Goal: Task Accomplishment & Management: Contribute content

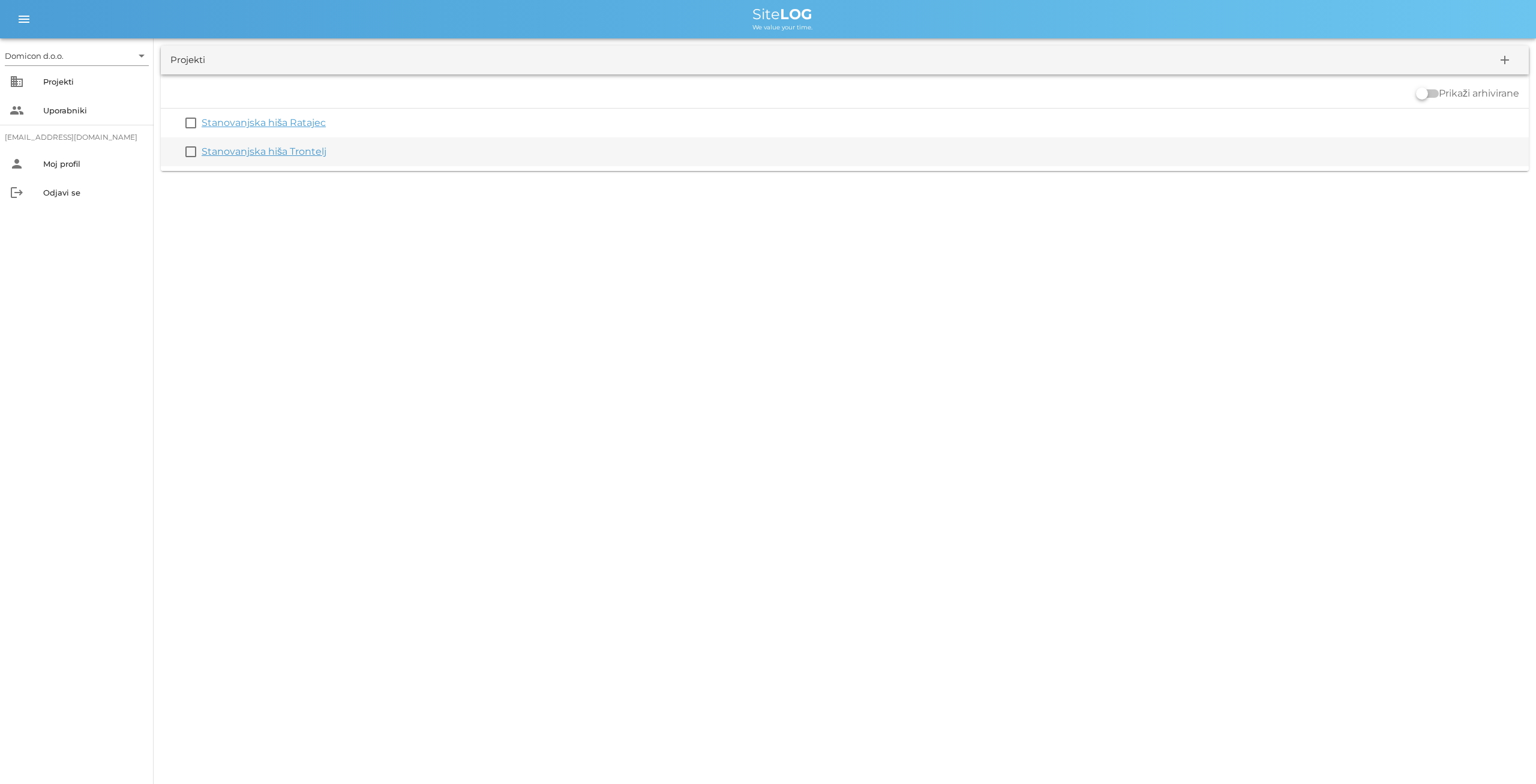
click at [273, 153] on link "Stanovanjska hiša Trontelj" at bounding box center [264, 151] width 125 height 11
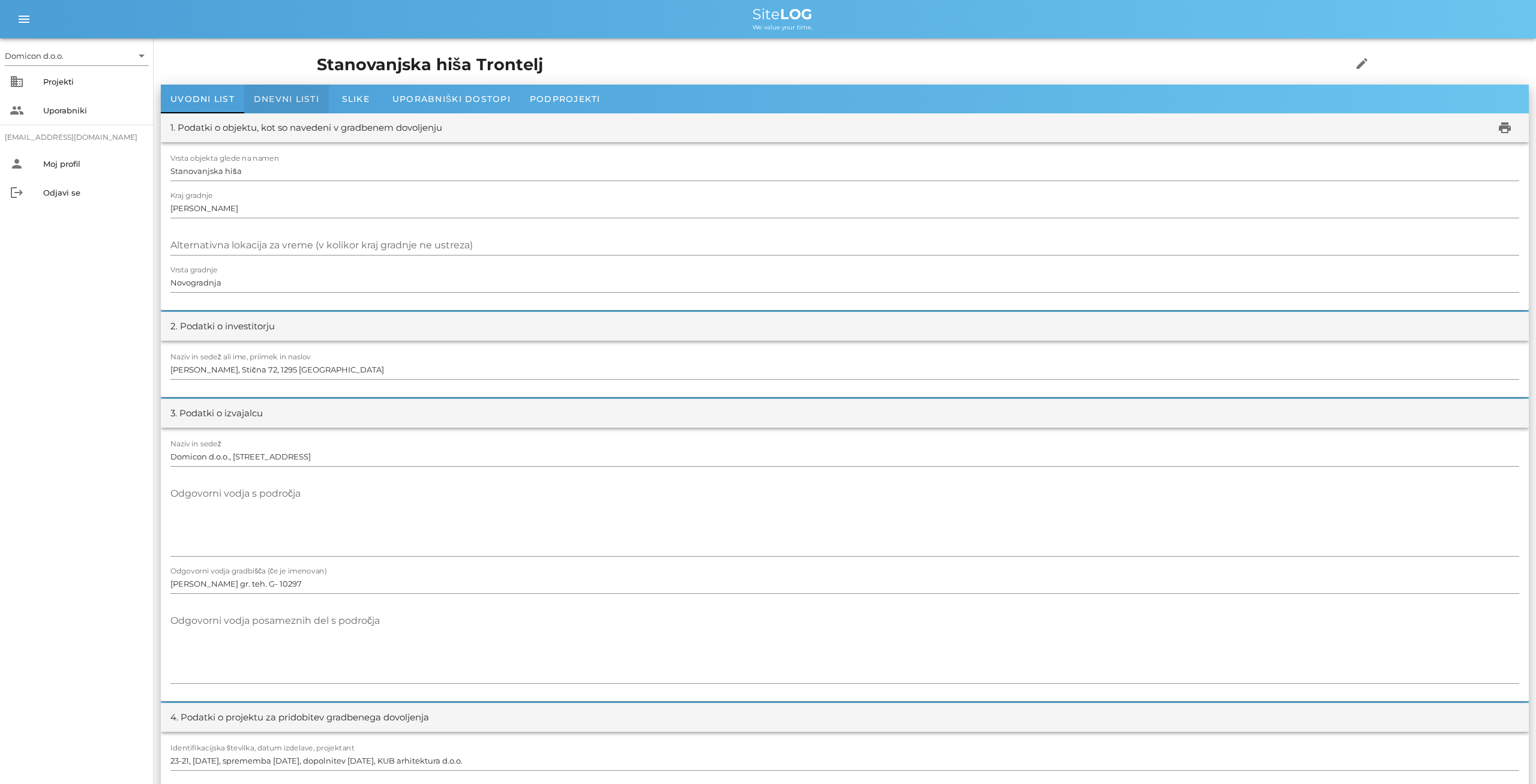
click at [291, 102] on span "Dnevni listi" at bounding box center [286, 99] width 65 height 11
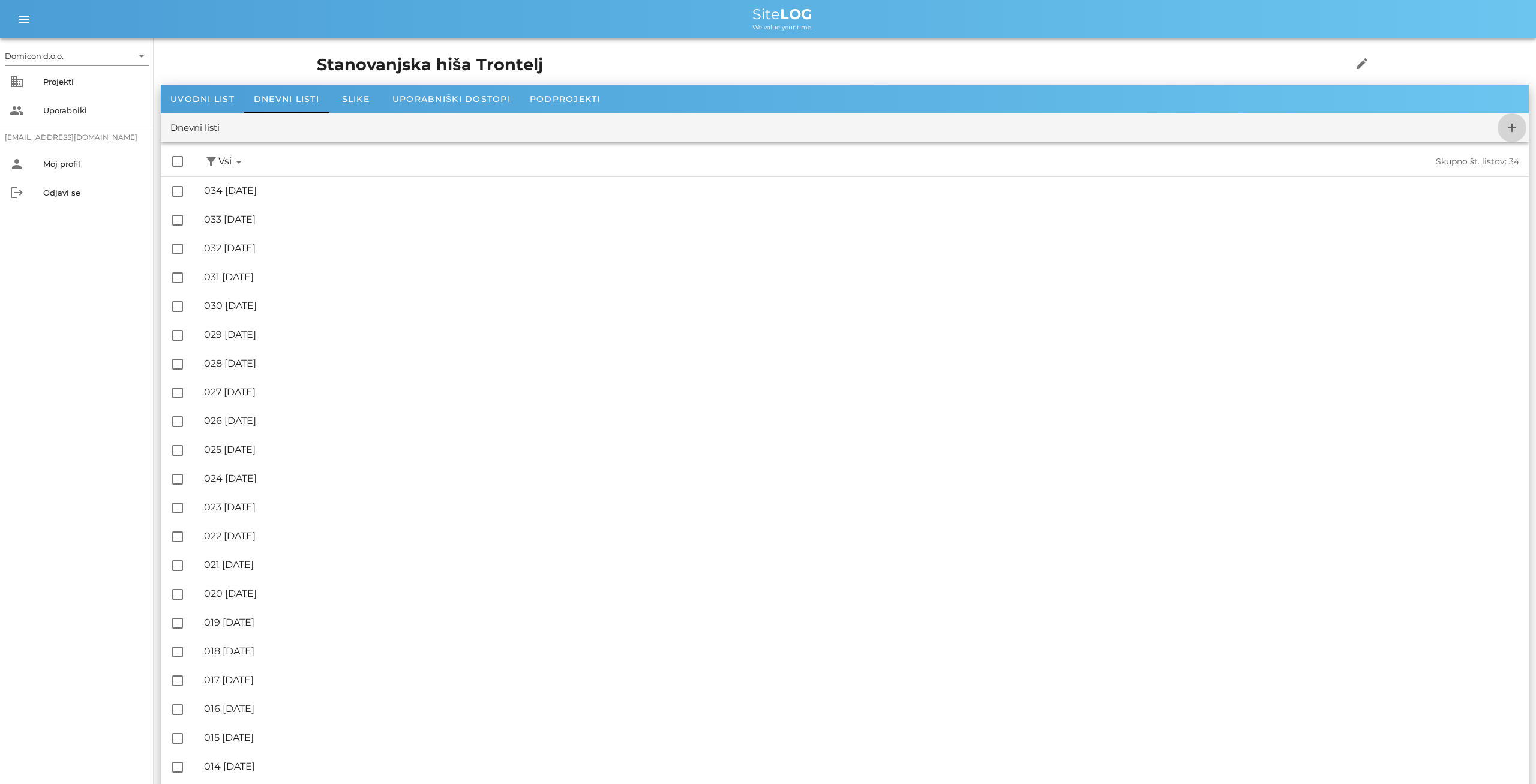
click at [1512, 126] on icon "add" at bounding box center [1512, 128] width 14 height 14
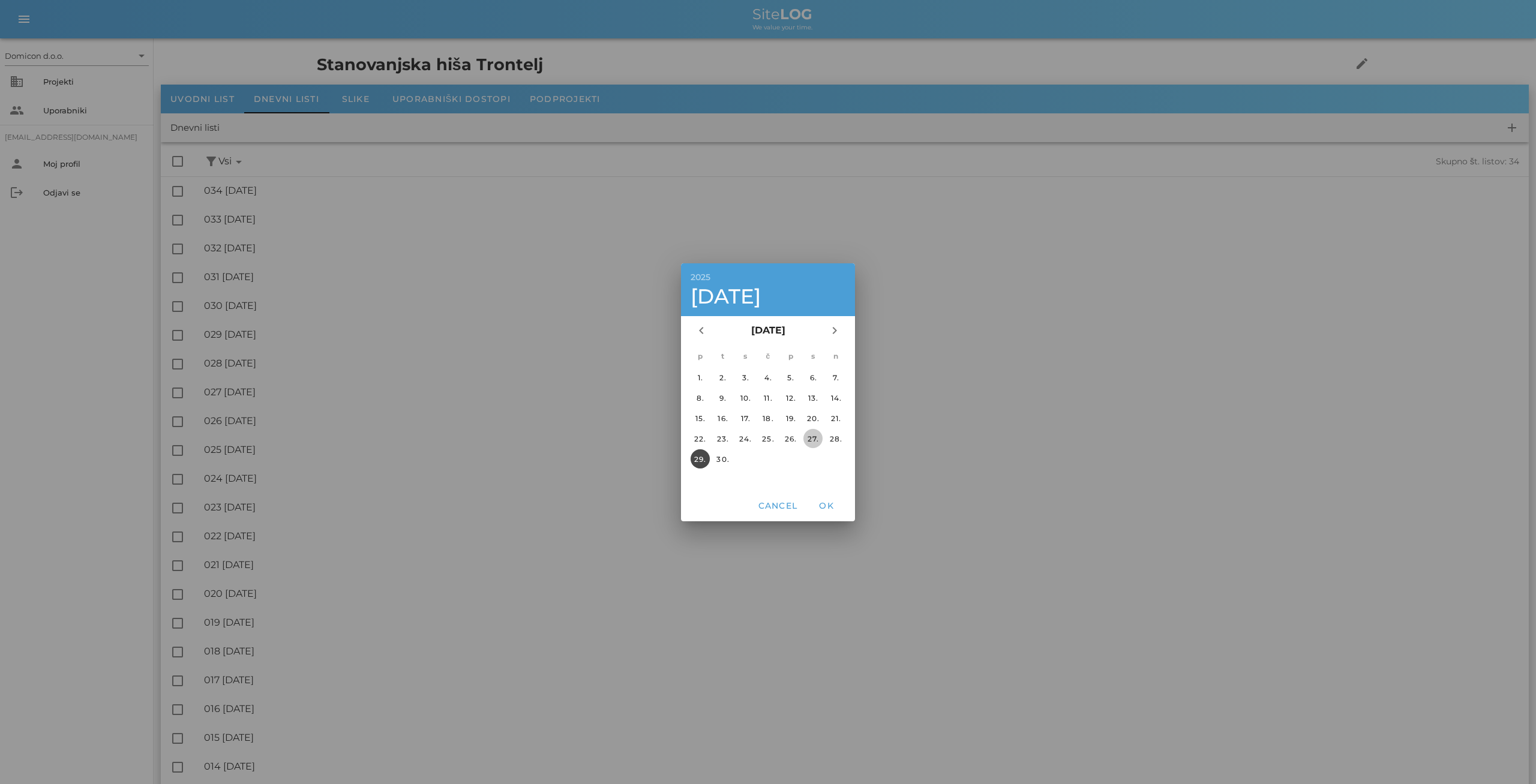
click at [818, 439] on div "27." at bounding box center [813, 438] width 19 height 9
click at [826, 504] on span "OK" at bounding box center [826, 506] width 29 height 11
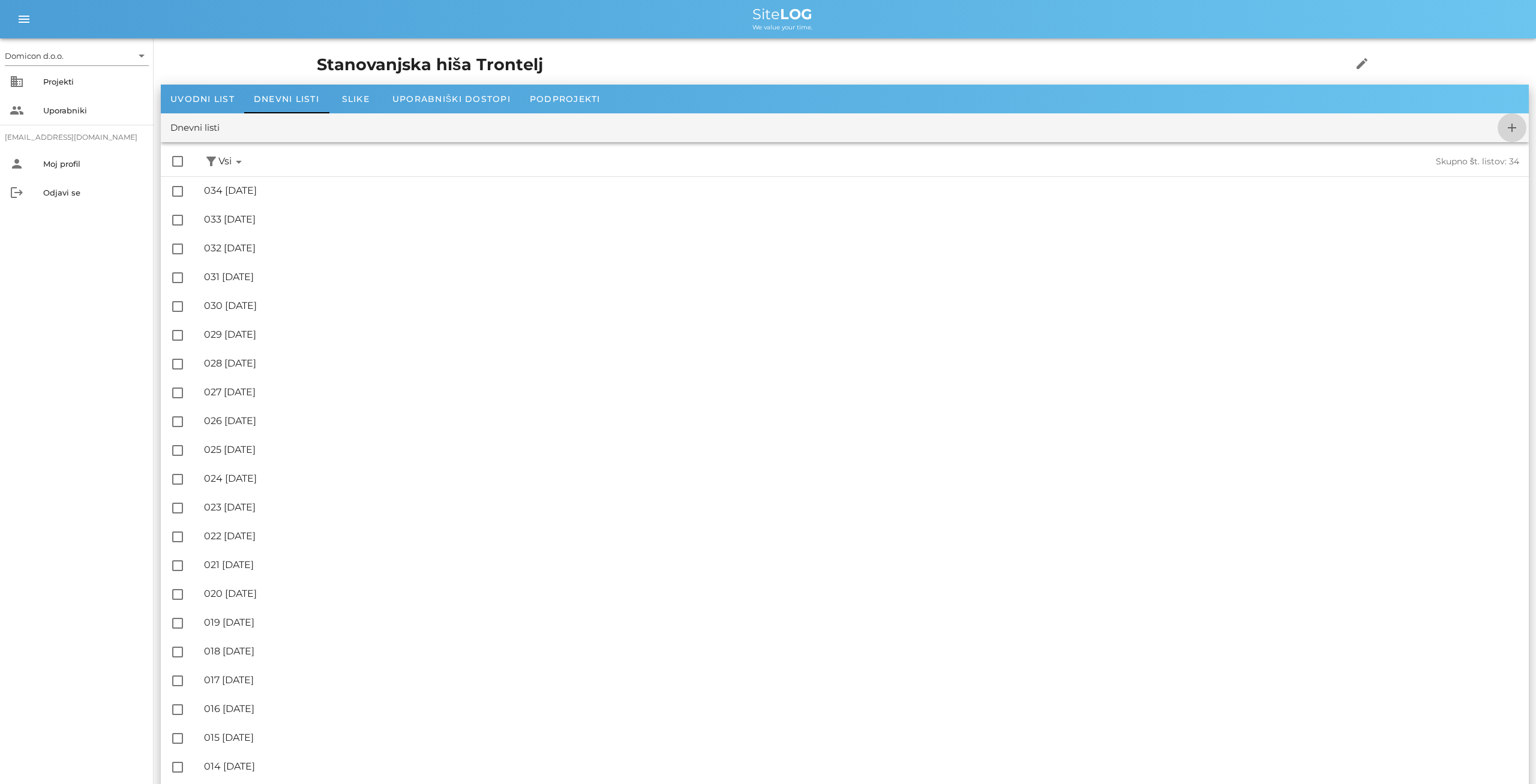
checkbox input "false"
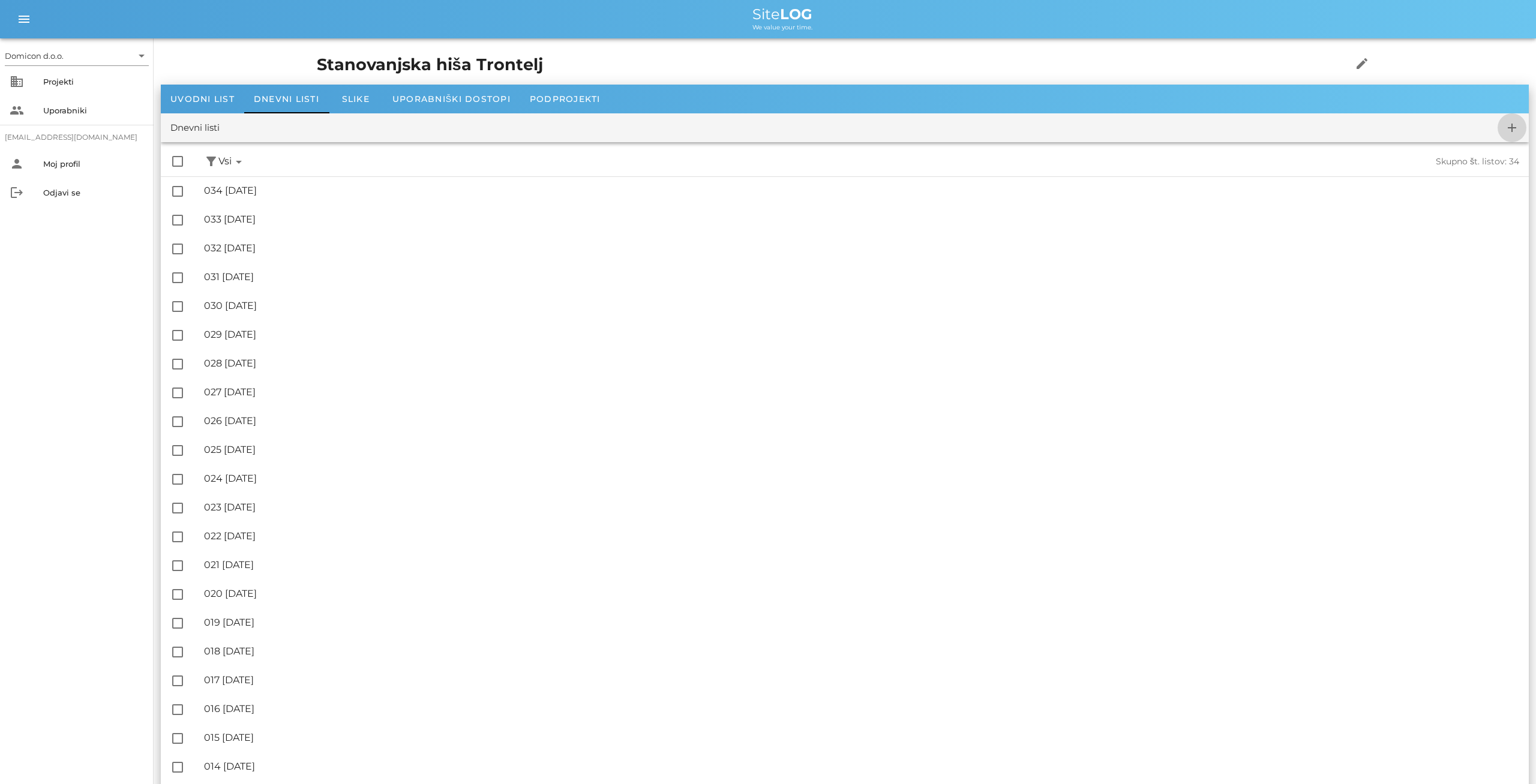
checkbox input "false"
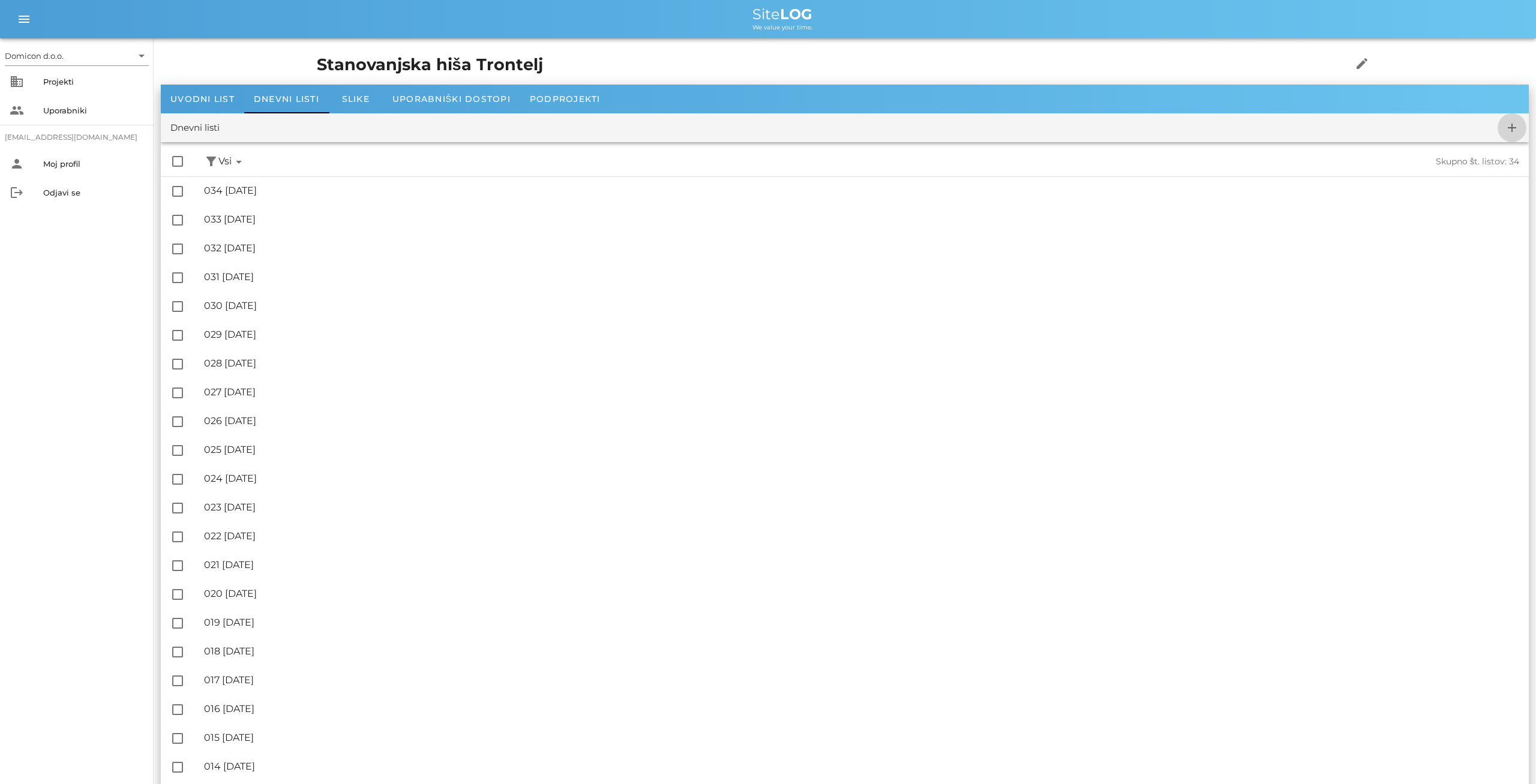
checkbox input "false"
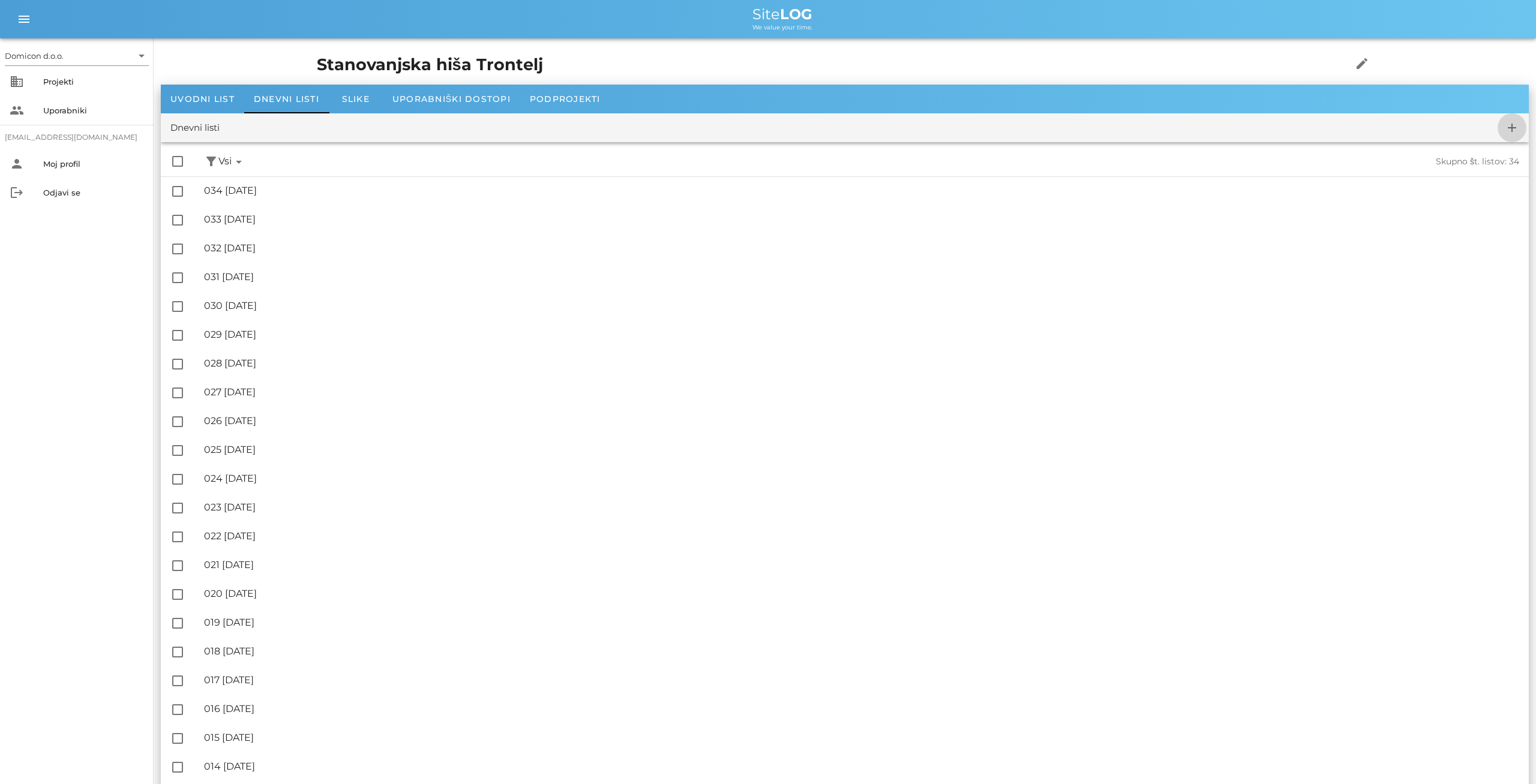
checkbox input "false"
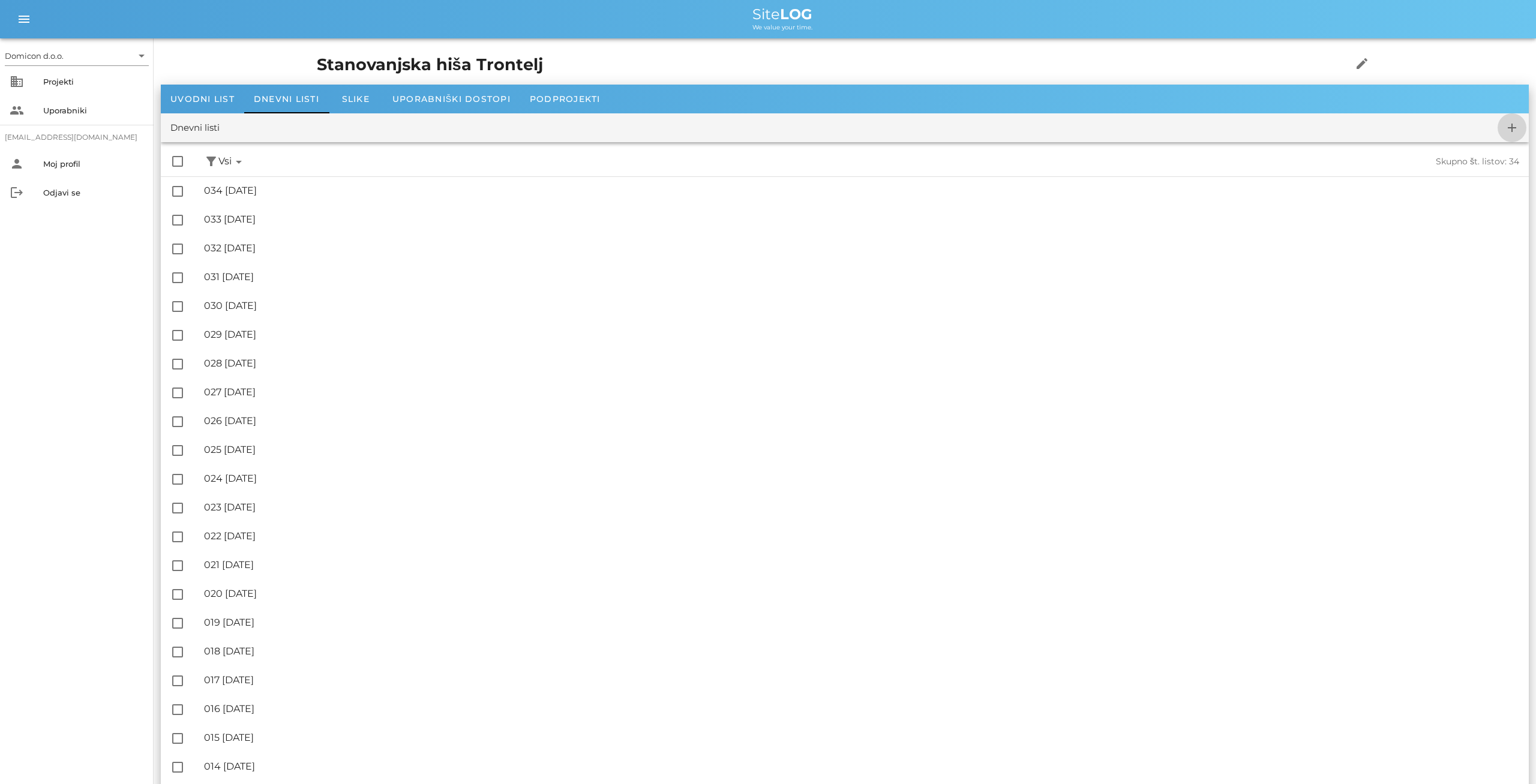
checkbox input "false"
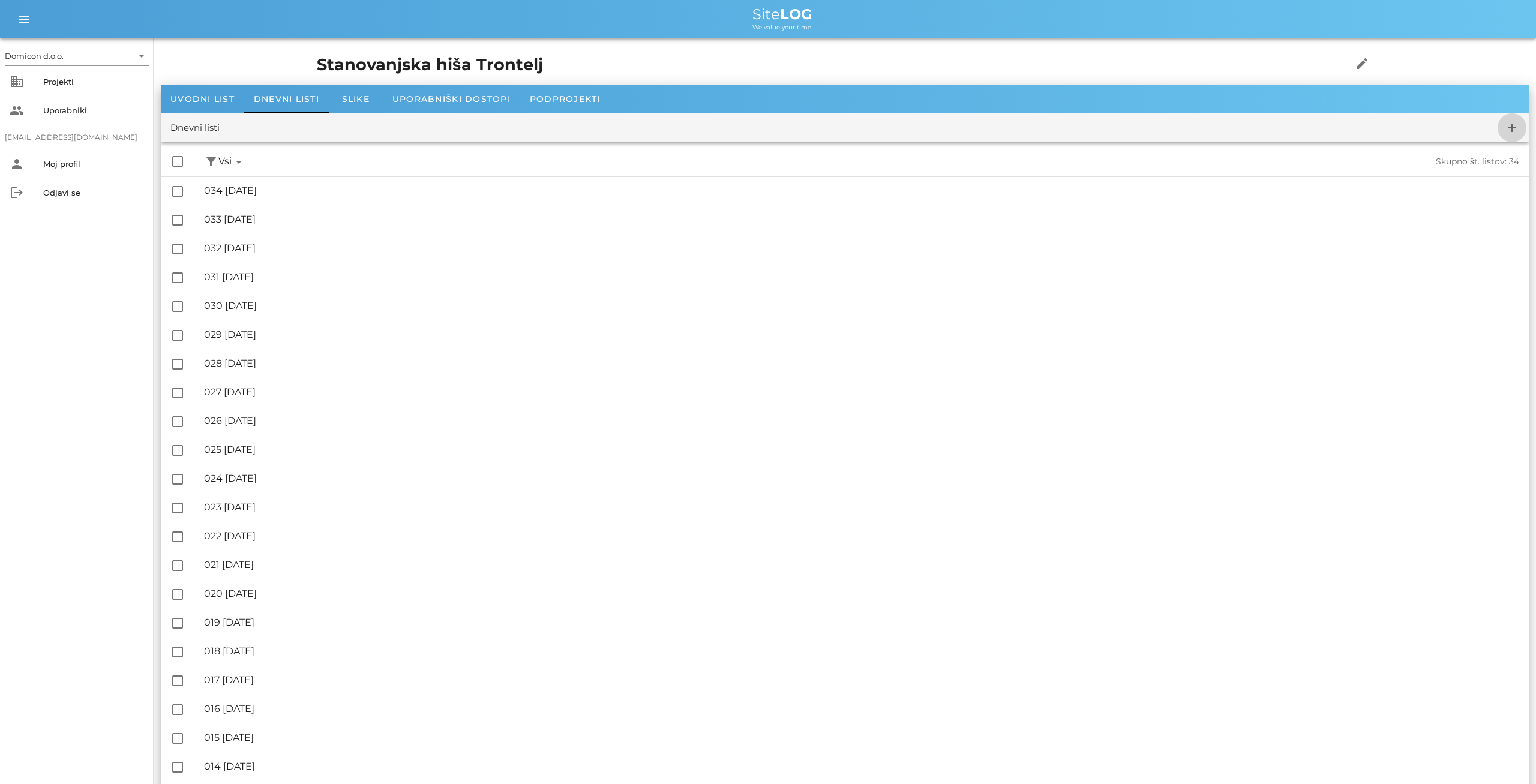
checkbox input "false"
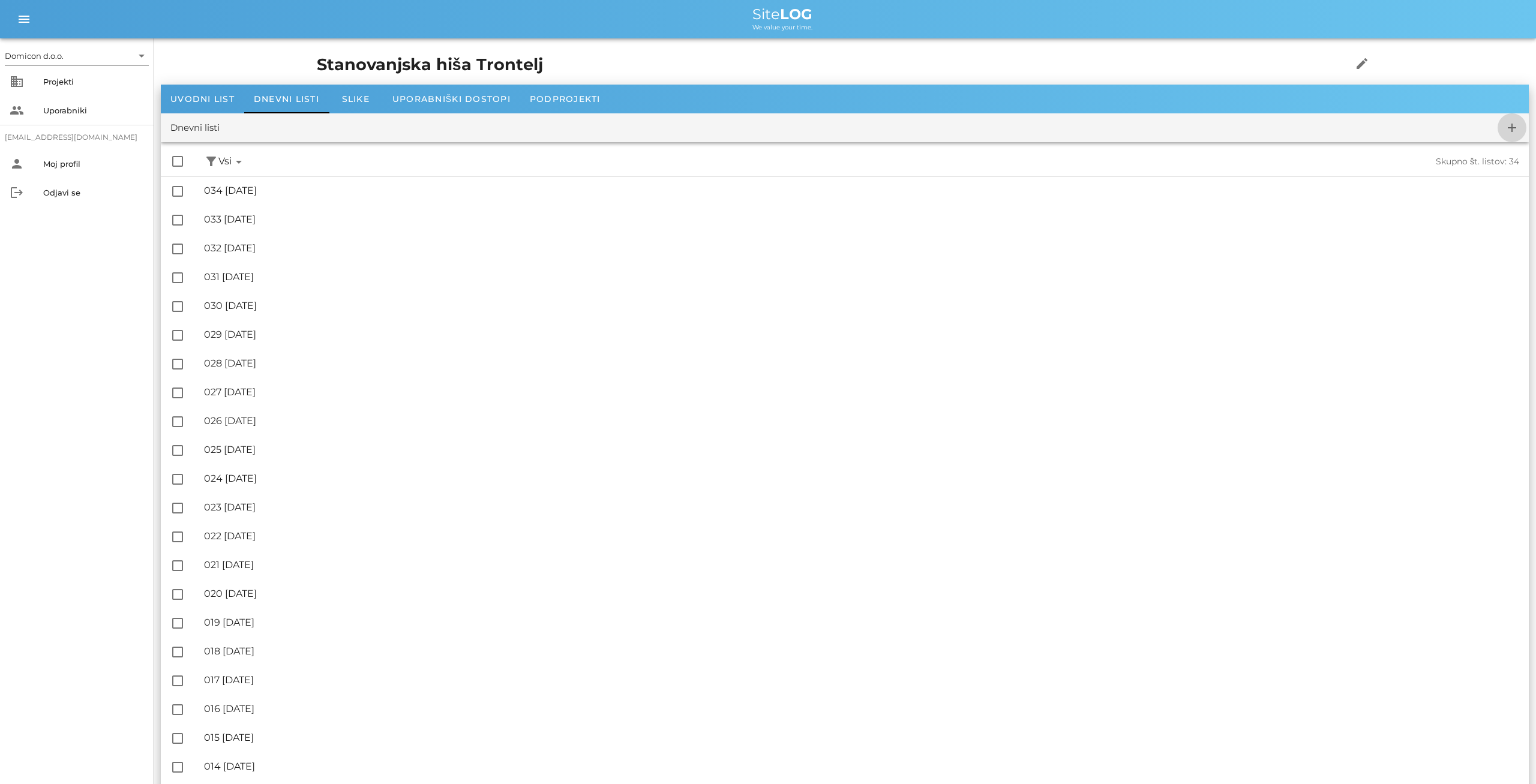
checkbox input "false"
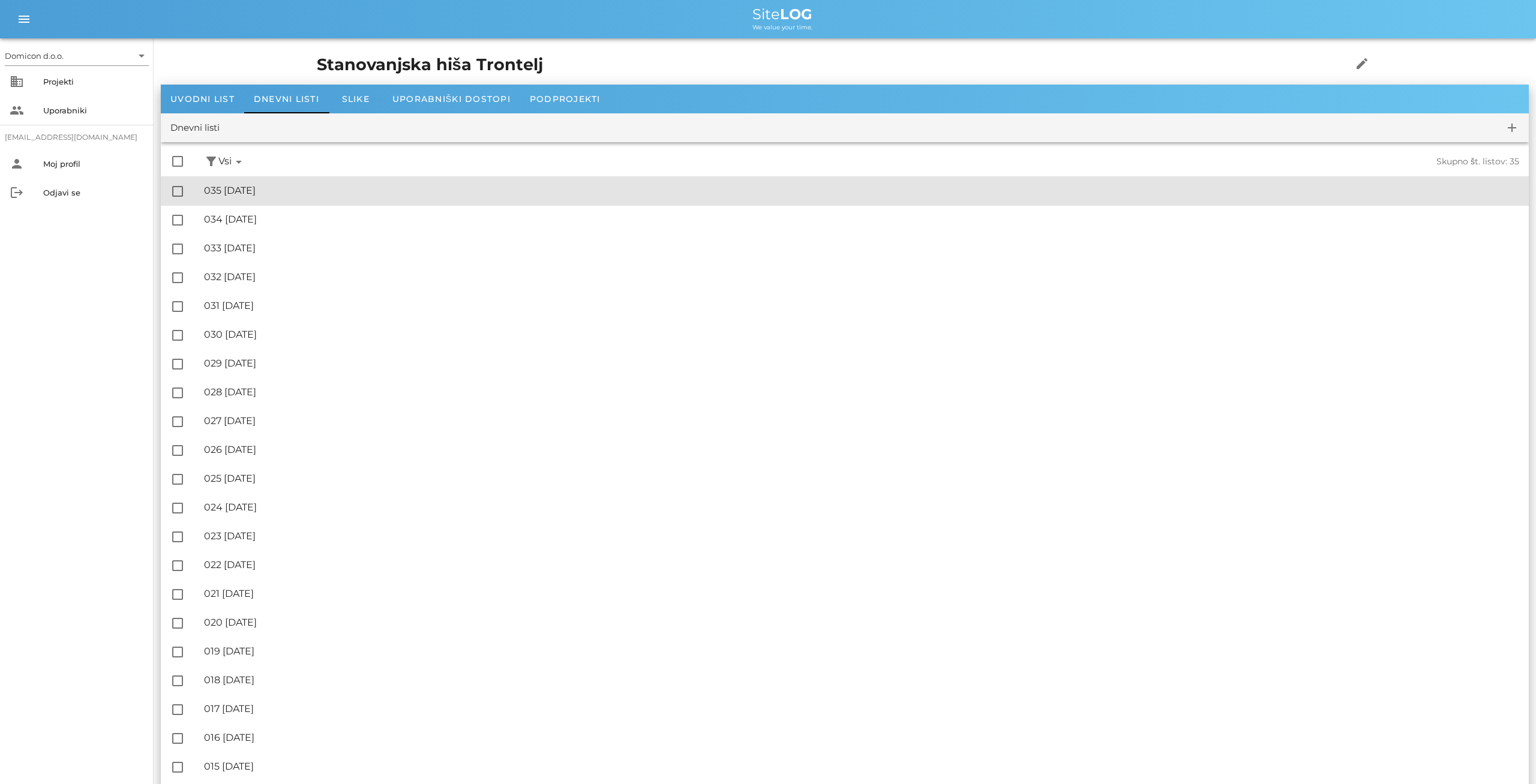
click at [278, 199] on div "🔏 035 [DATE] ✓ Podpisal: Nadzornik ✓ Podpisal: Sestavljalec ✓ Podpisal: Odgovor…" at bounding box center [861, 191] width 1315 height 27
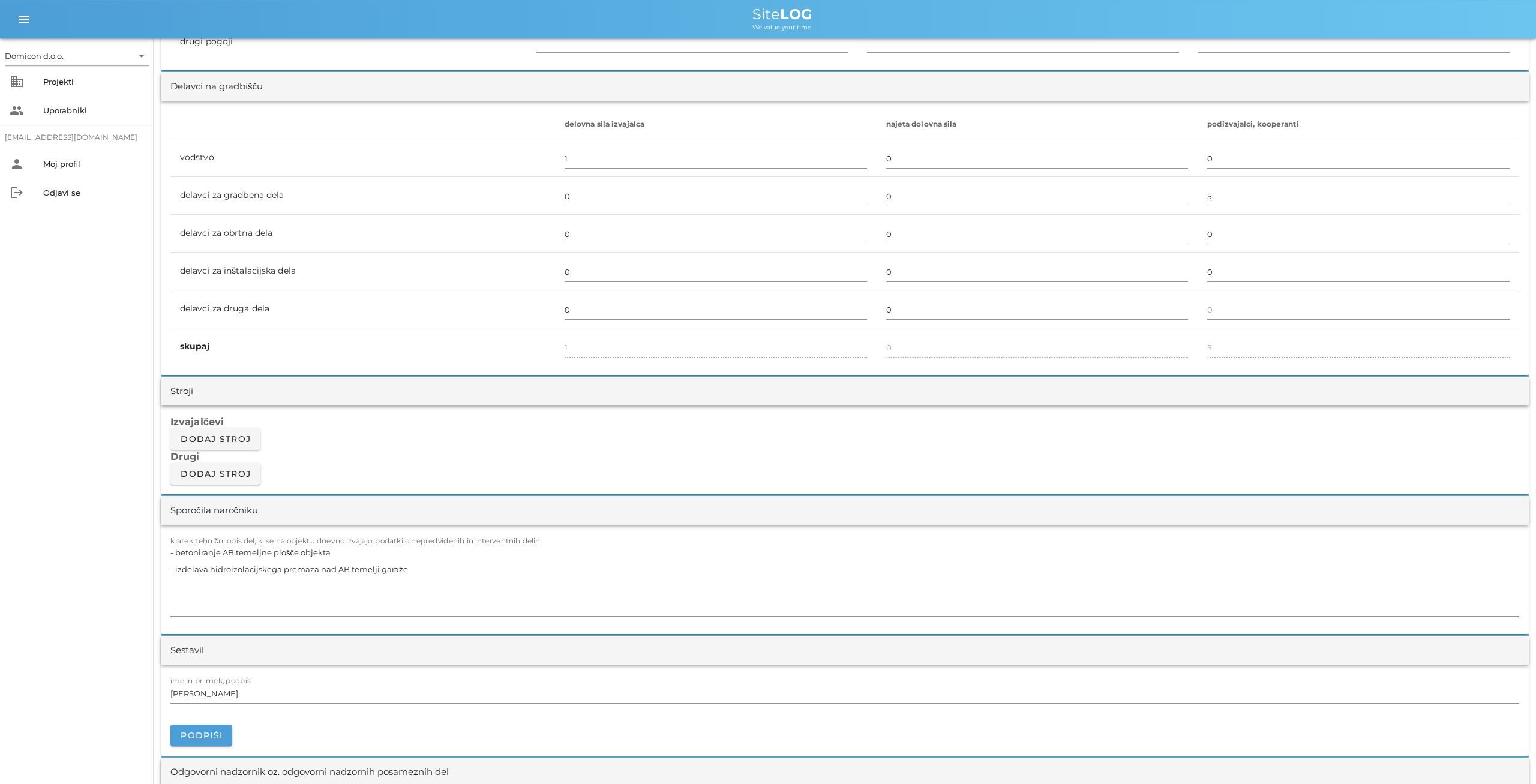
scroll to position [686, 0]
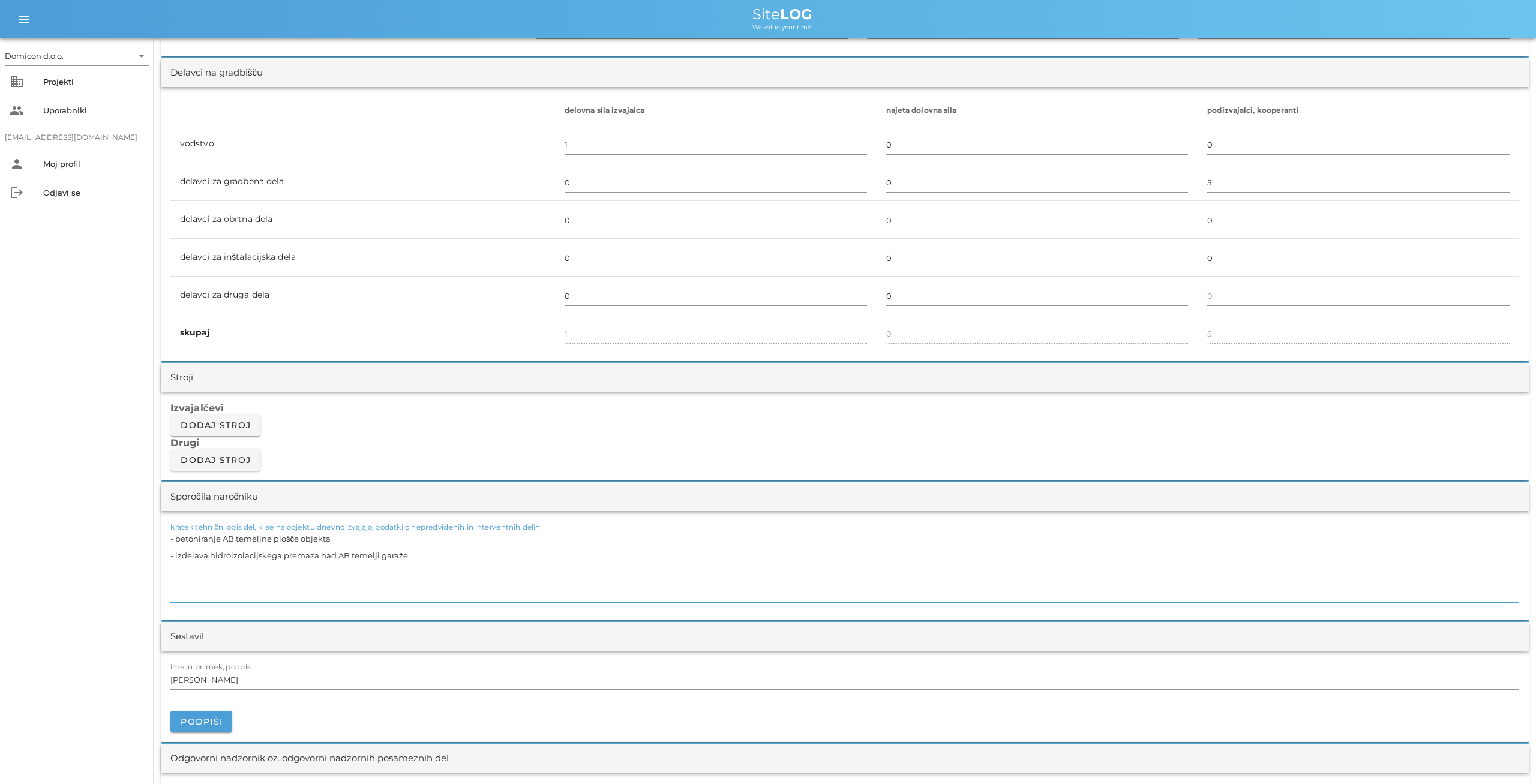
drag, startPoint x: 419, startPoint y: 551, endPoint x: 164, endPoint y: 555, distance: 255.0
click at [170, 555] on textarea "- betoniranje AB temeljne plošče objekta - izdelava hidroizolacijskega premaza …" at bounding box center [844, 566] width 1348 height 72
drag, startPoint x: 332, startPoint y: 538, endPoint x: 177, endPoint y: 538, distance: 155.0
click at [177, 538] on textarea "- betoniranje AB temeljne plošče objekta - izdelava hidroizolacijskega premaza …" at bounding box center [844, 566] width 1348 height 72
click at [419, 551] on textarea "- razopaževanje roba AB temeljne plošče - izdelava hidroizolacijskega premaza n…" at bounding box center [844, 566] width 1348 height 72
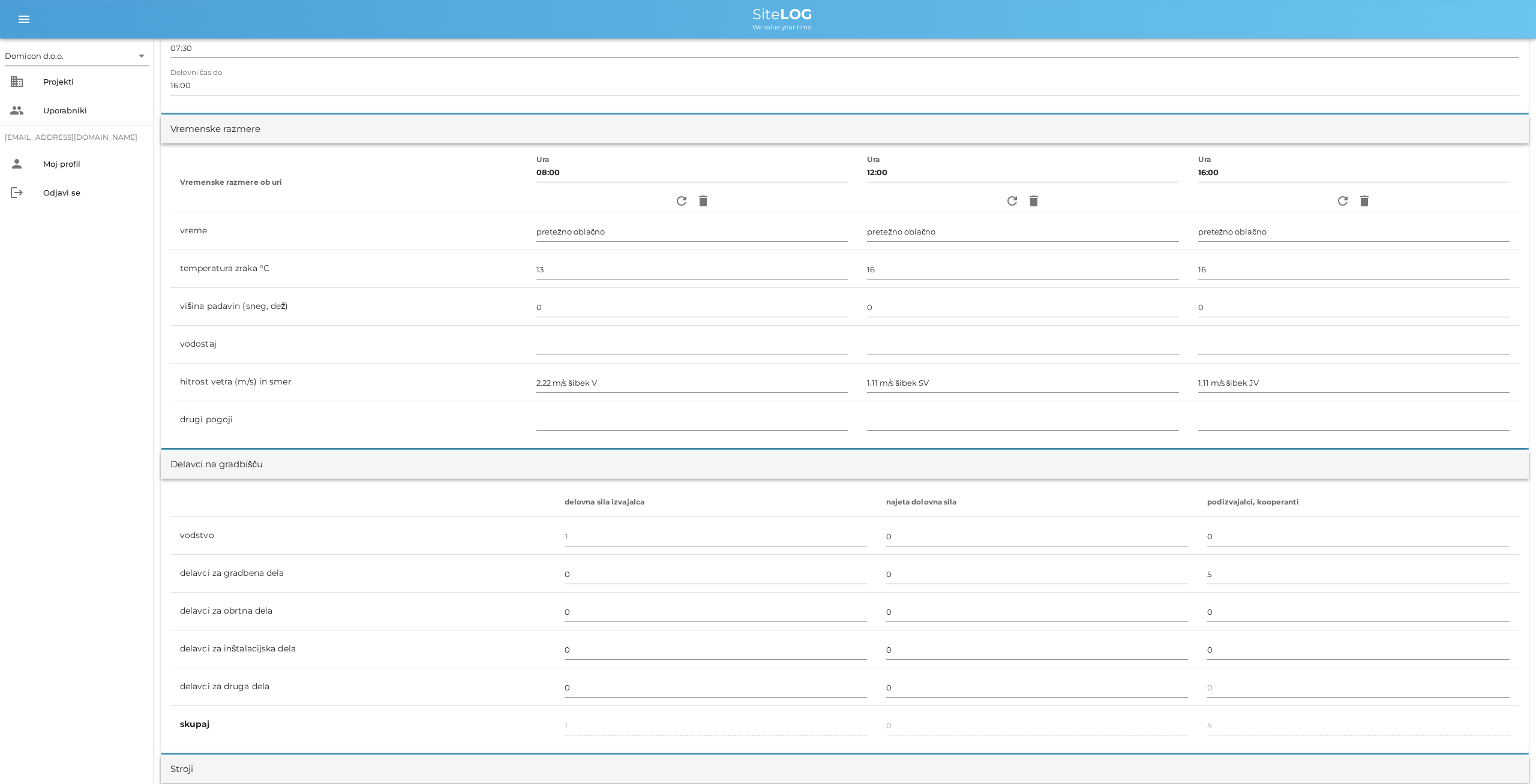
scroll to position [0, 0]
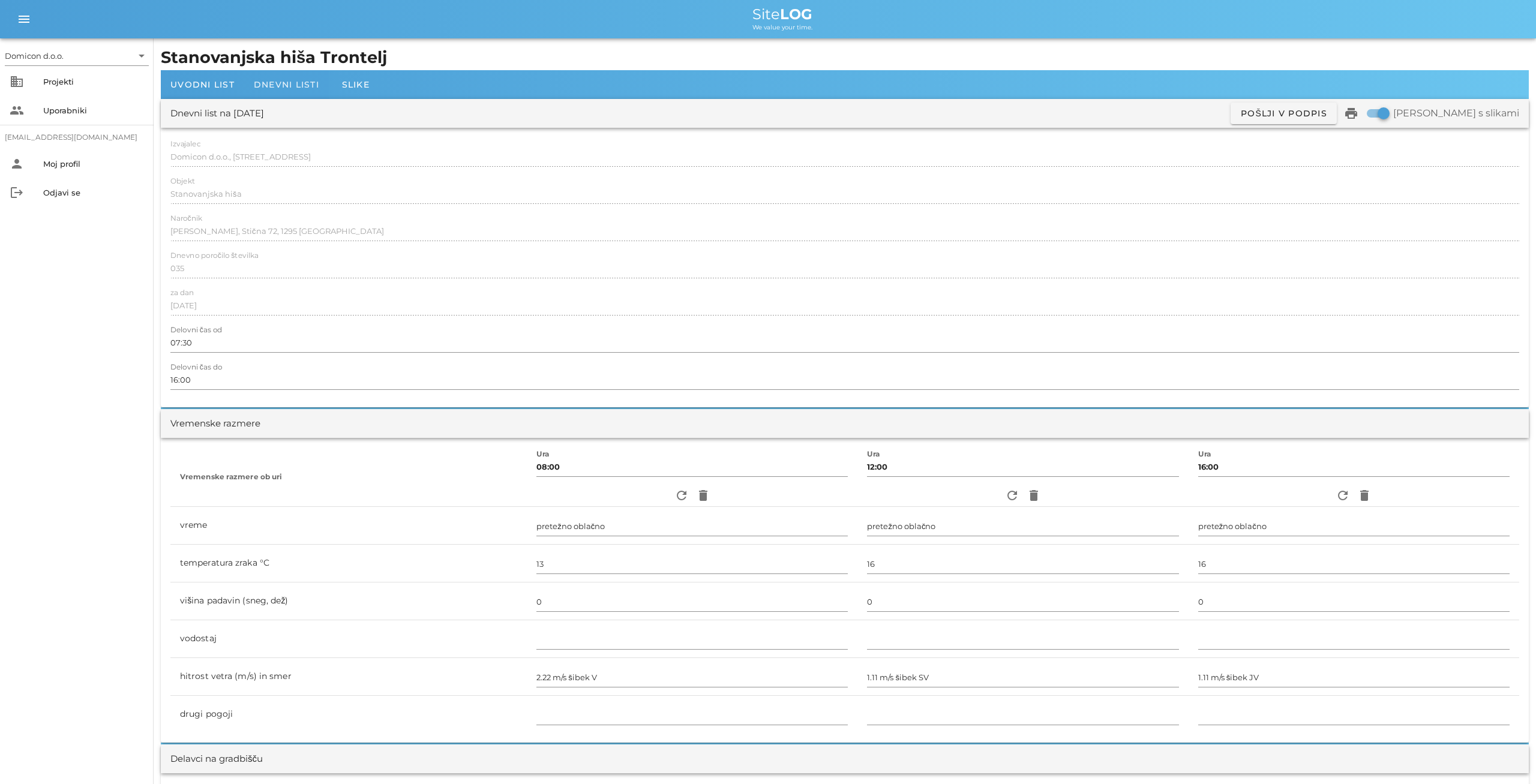
type textarea "- razopaževanje roba AB temeljne plošče - izdelava hidroizolacijskega premaza n…"
click at [286, 85] on span "Dnevni listi" at bounding box center [286, 84] width 65 height 11
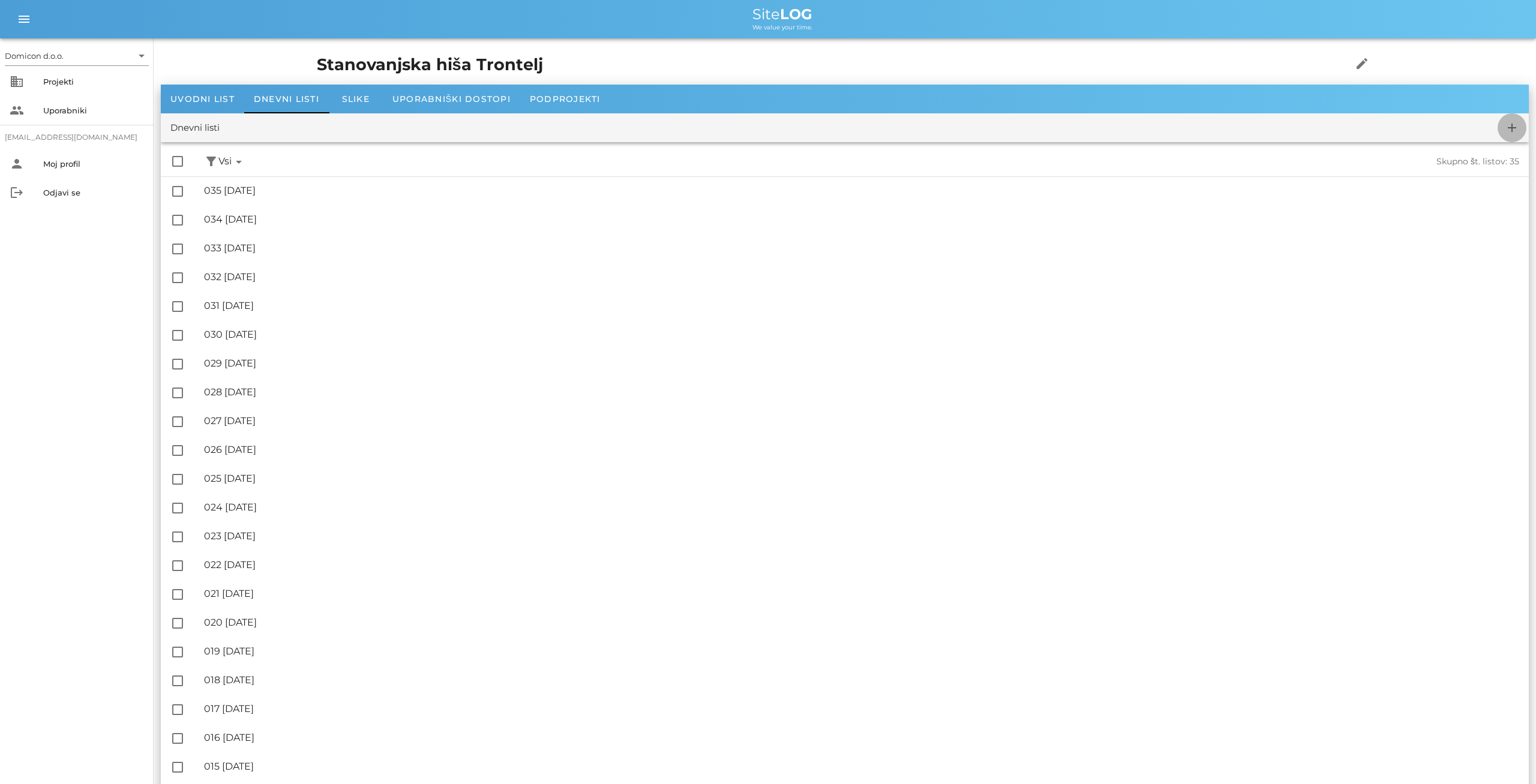
click at [1507, 126] on icon "add" at bounding box center [1512, 128] width 14 height 14
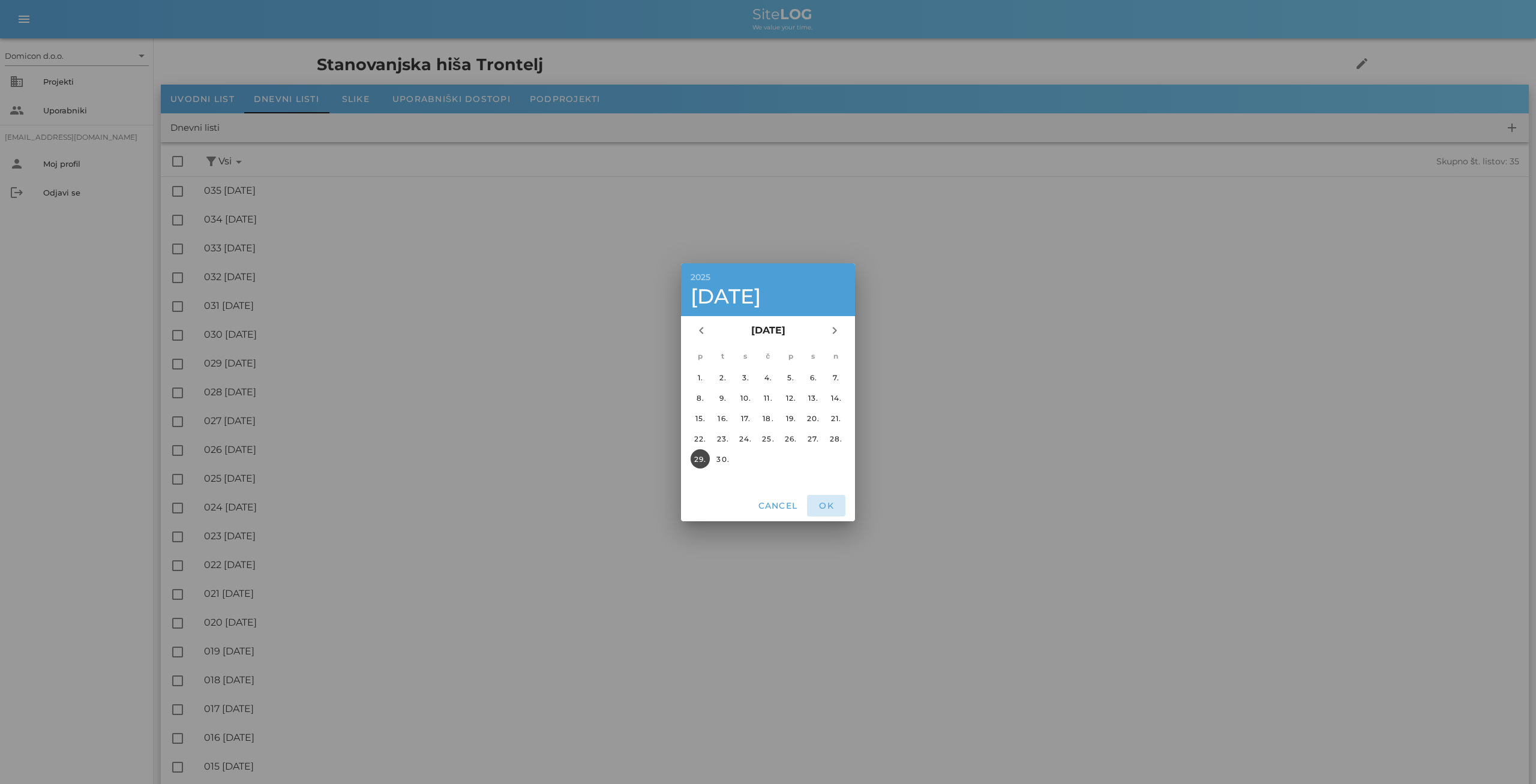
click at [827, 506] on span "OK" at bounding box center [826, 506] width 29 height 11
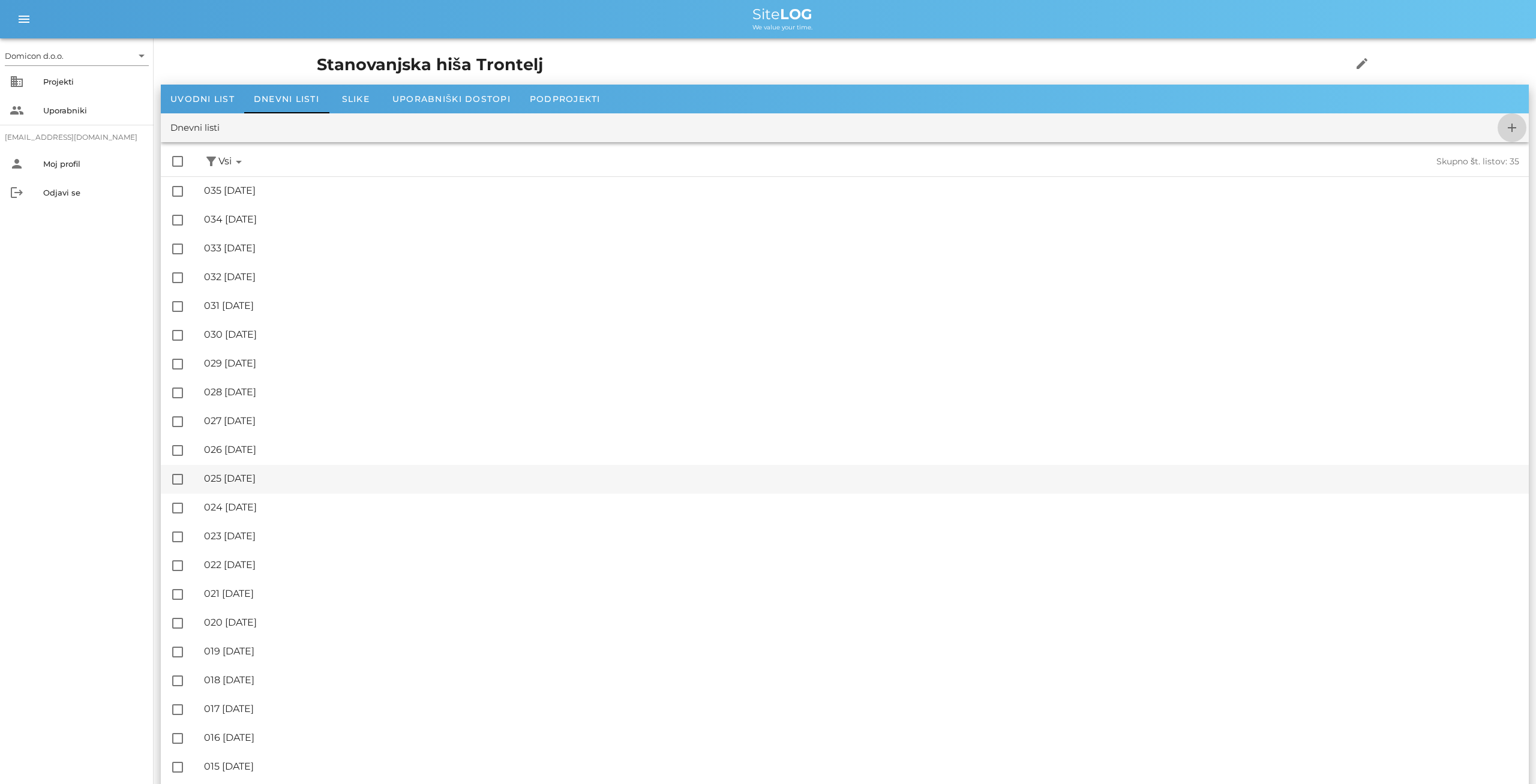
checkbox input "false"
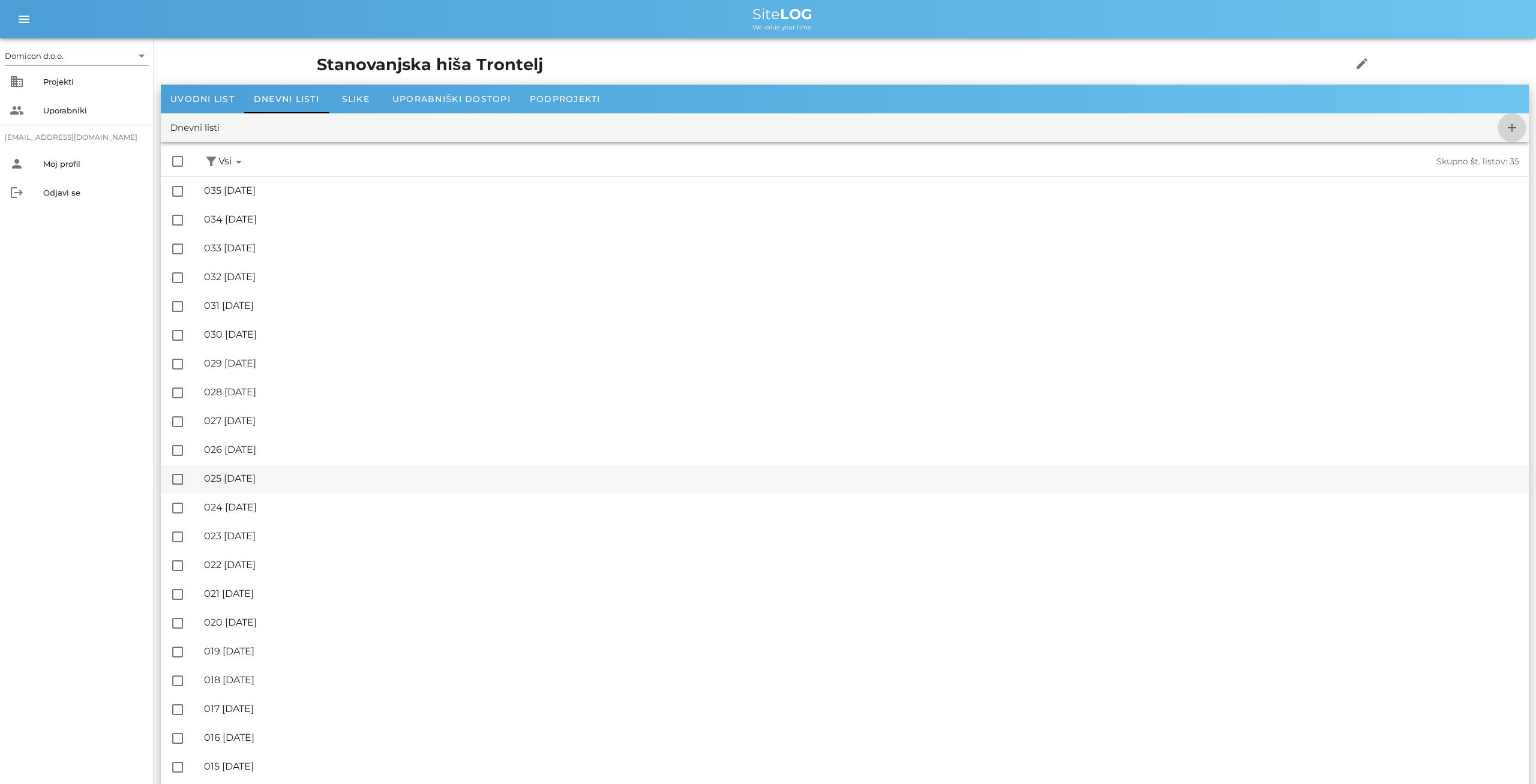
checkbox input "false"
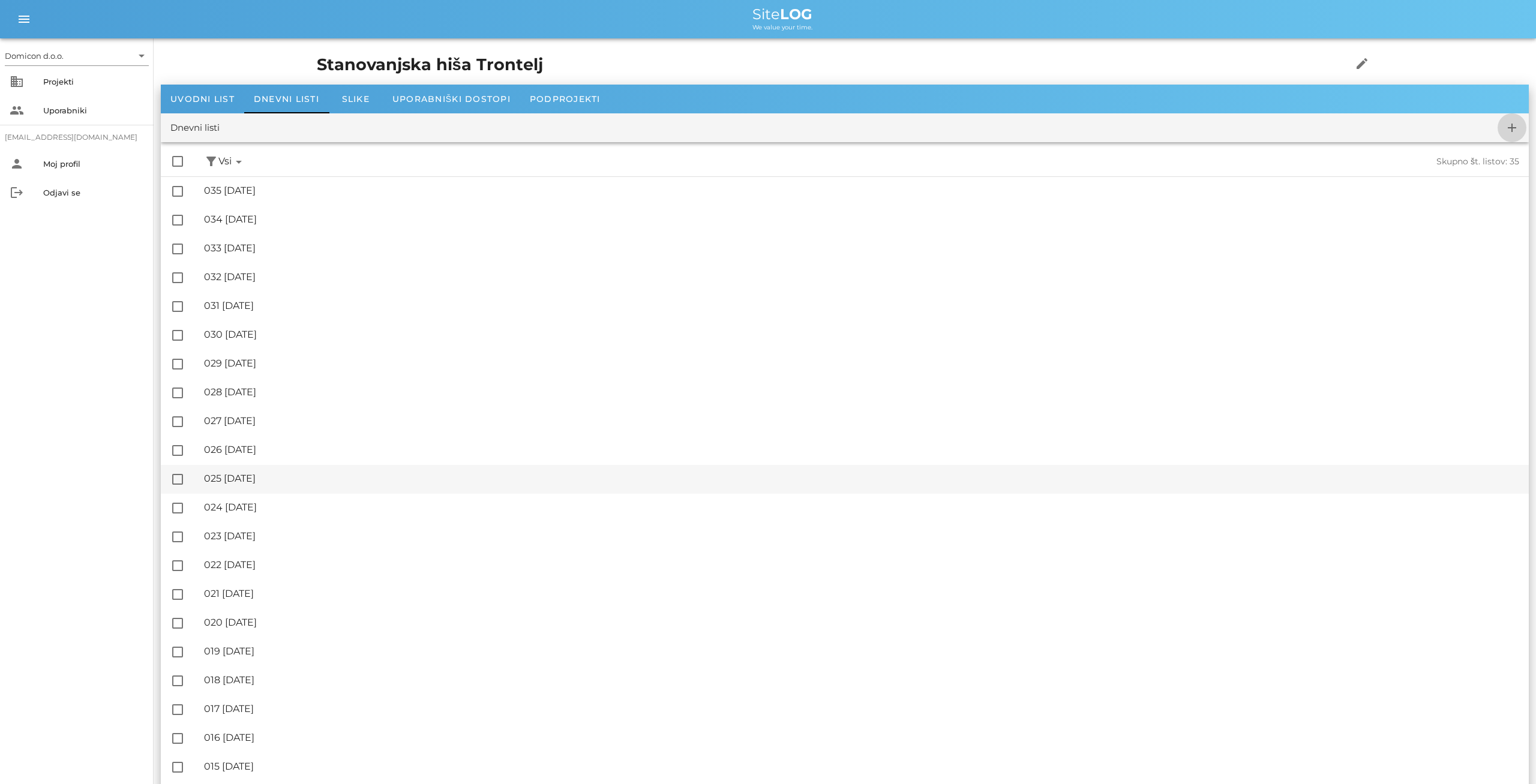
checkbox input "false"
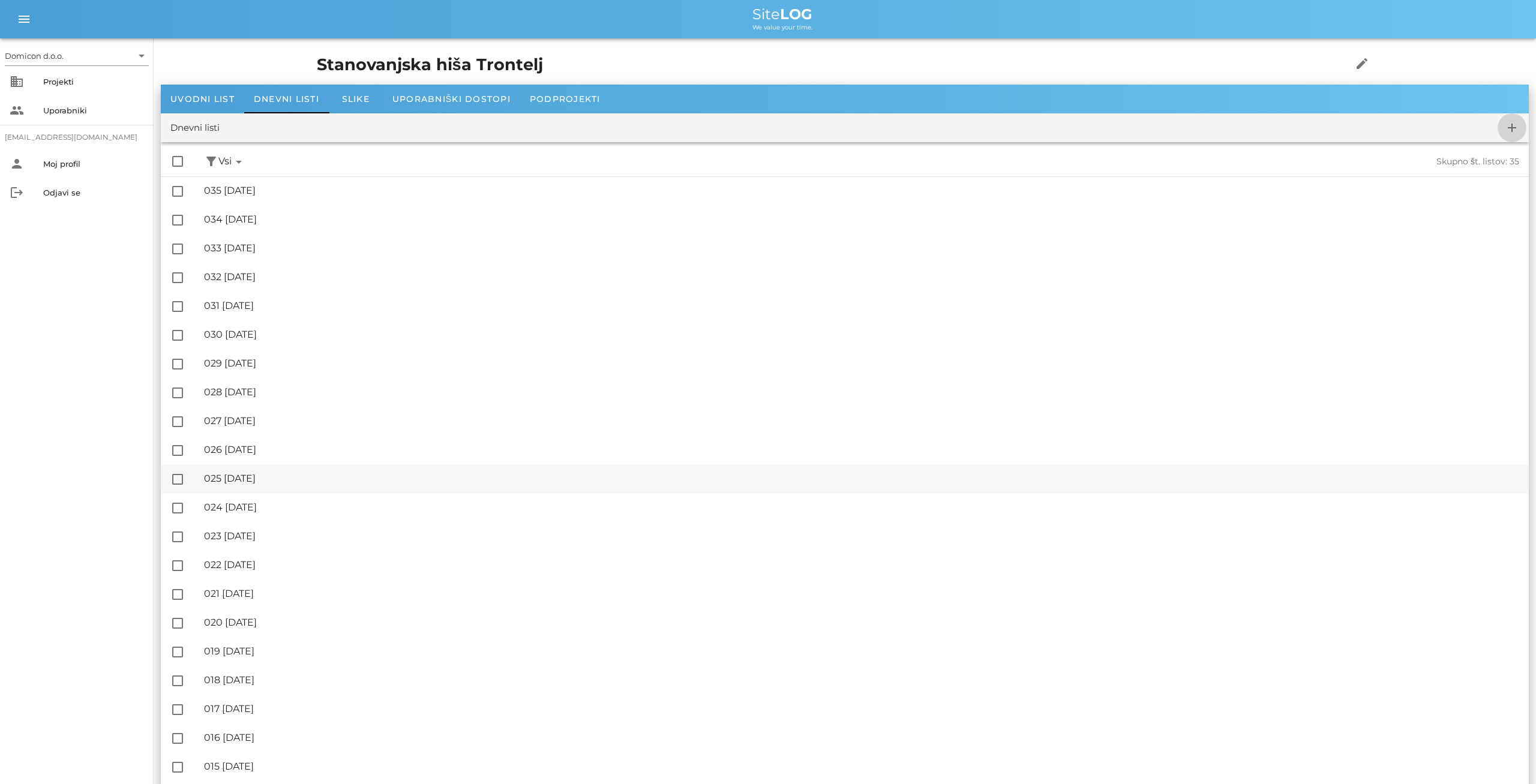
checkbox input "false"
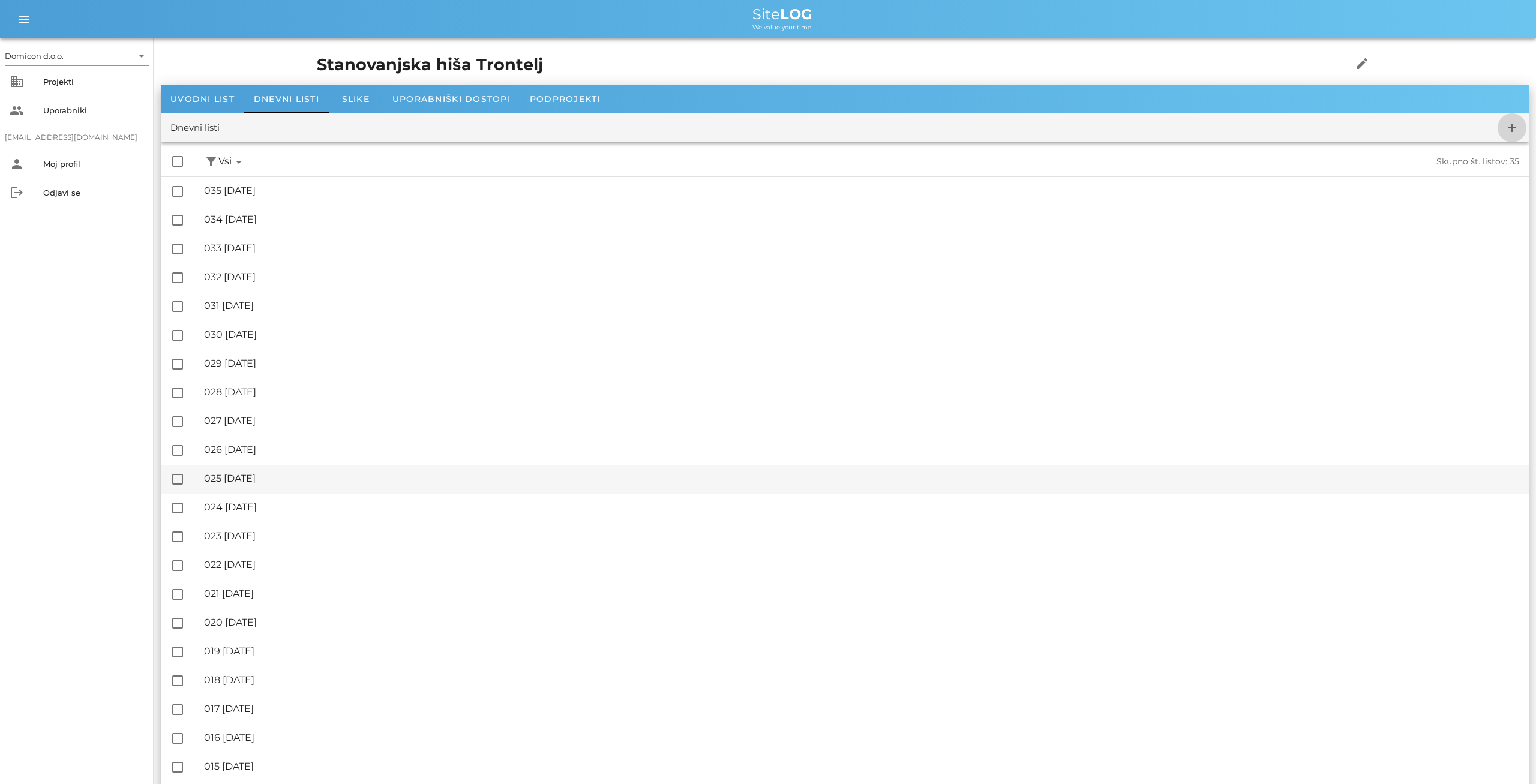
checkbox input "false"
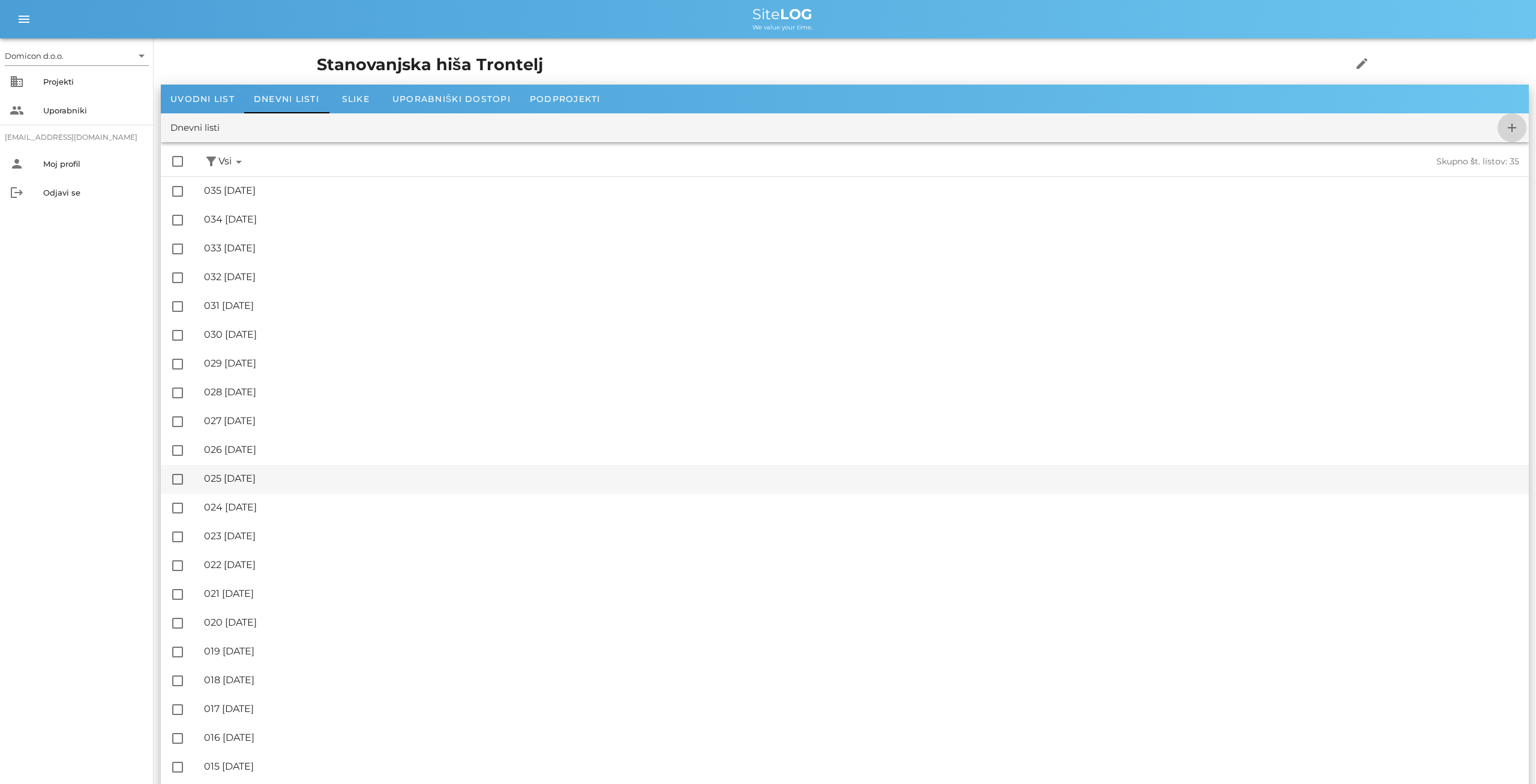
checkbox input "false"
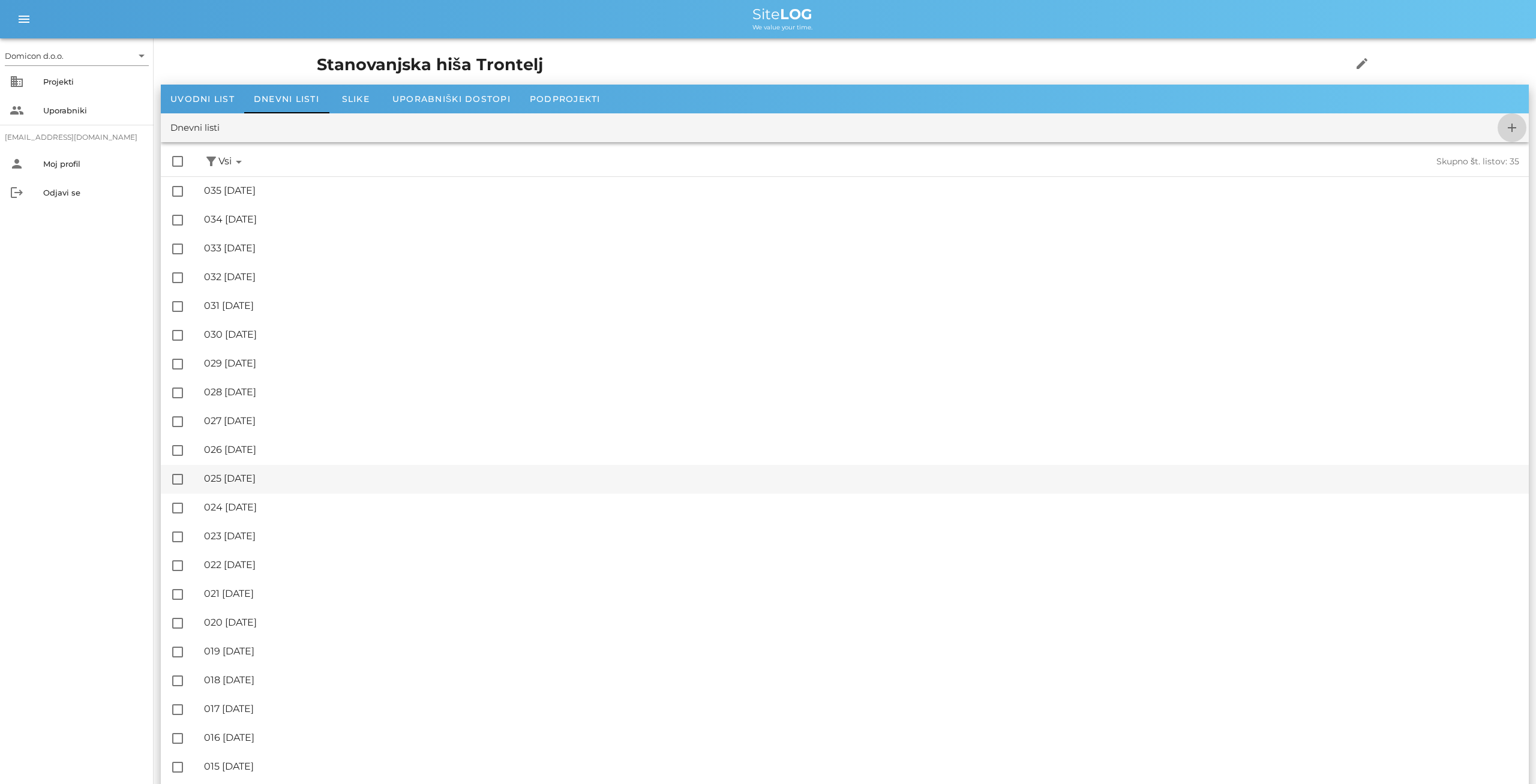
checkbox input "false"
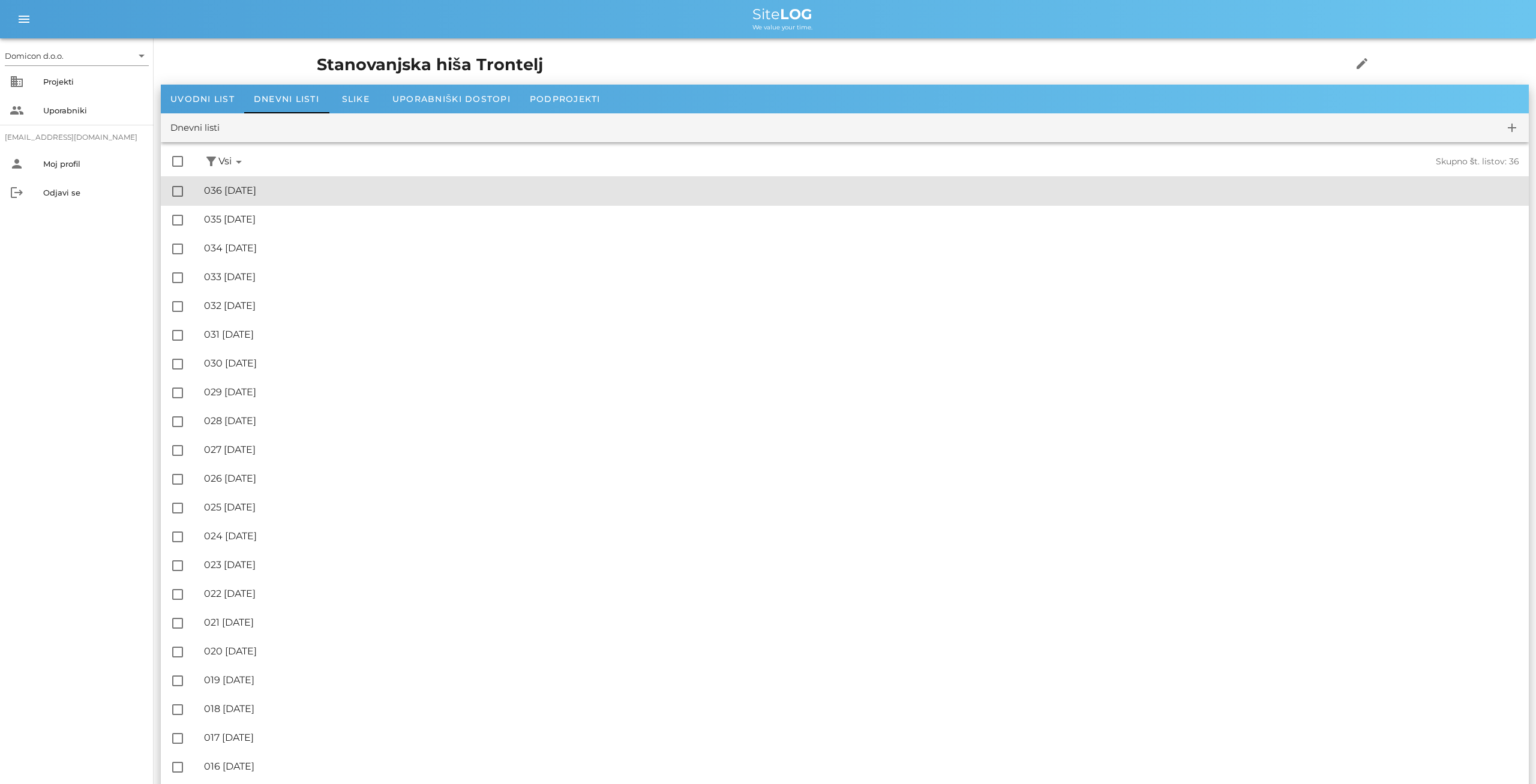
click at [299, 190] on div "🔏 036 [DATE]" at bounding box center [861, 190] width 1315 height 11
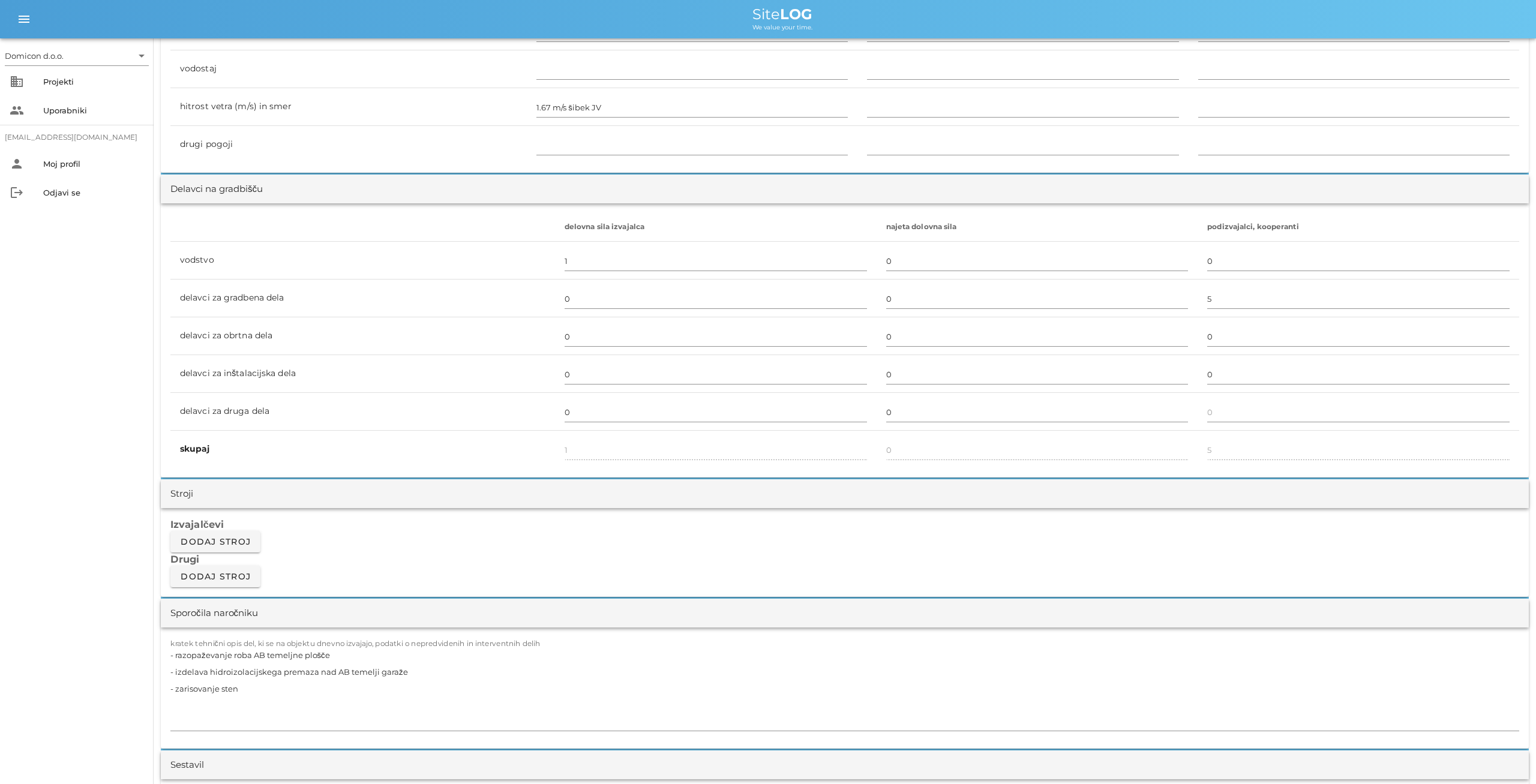
scroll to position [624, 0]
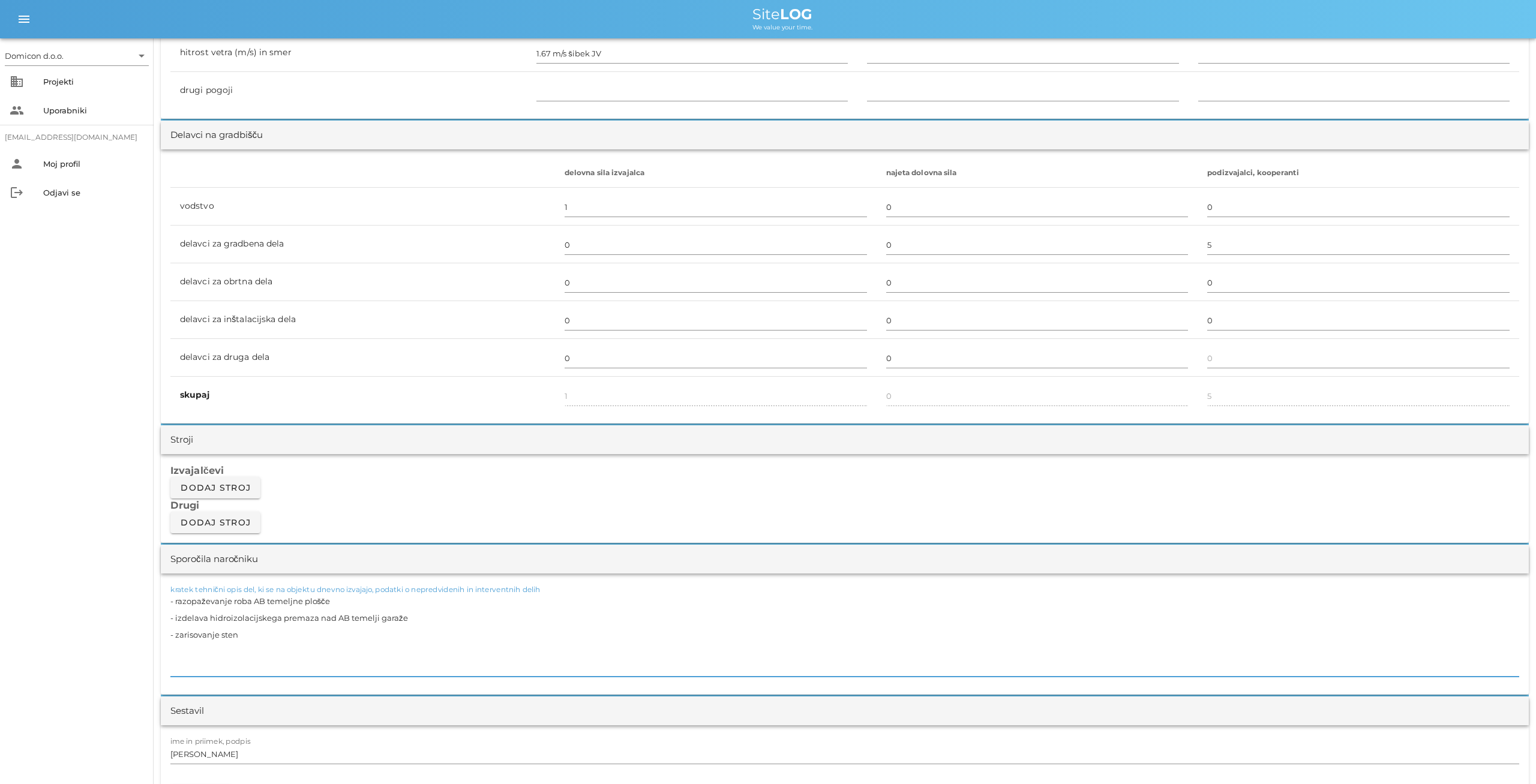
drag, startPoint x: 337, startPoint y: 601, endPoint x: 170, endPoint y: 601, distance: 167.0
click at [170, 601] on textarea "- razopaževanje roba AB temeljne plošče - izdelava hidroizolacijskega premaza n…" at bounding box center [844, 634] width 1348 height 84
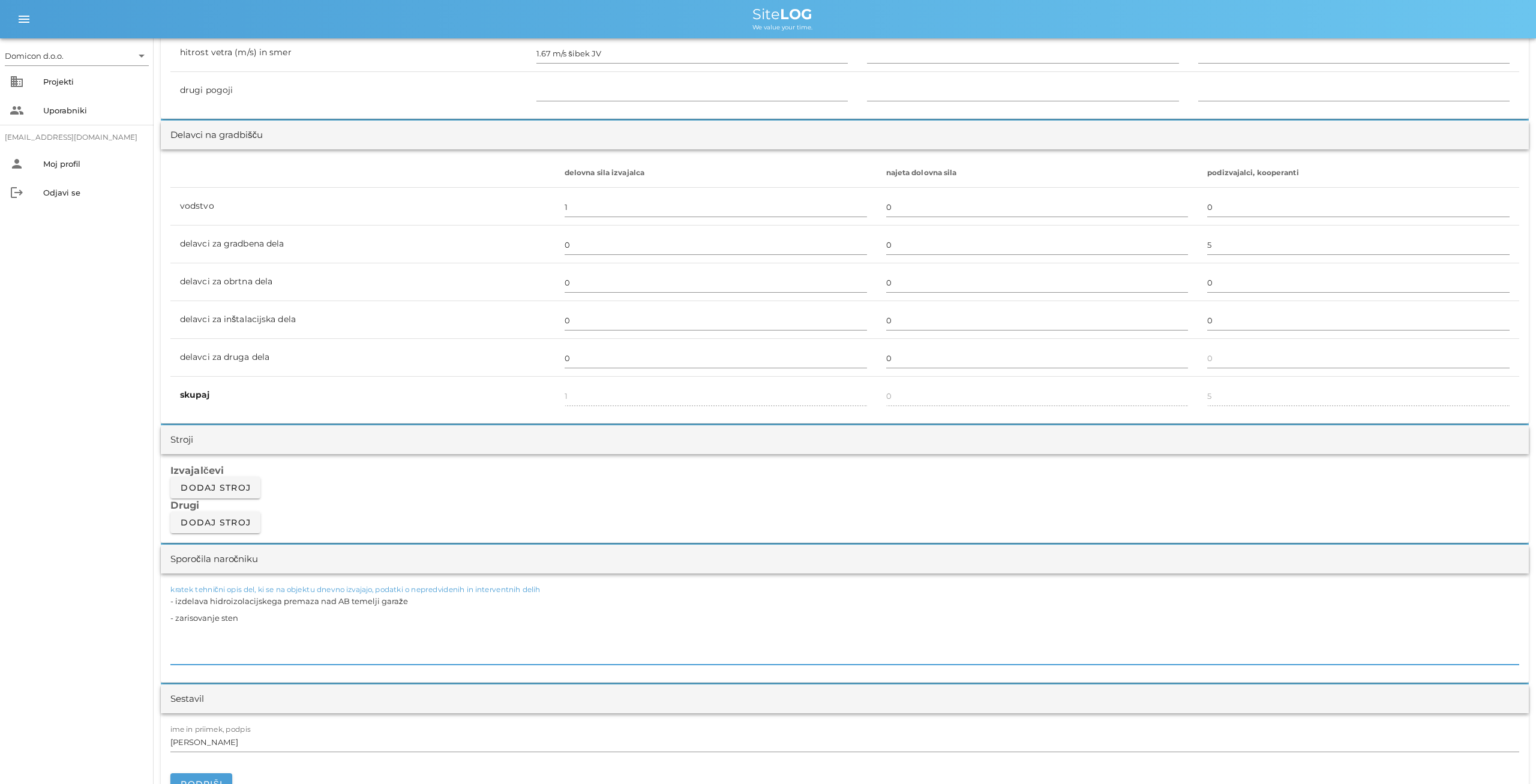
click at [242, 616] on textarea "- izdelava hidroizolacijskega premaza nad AB temelji garaže - zarisovanje sten" at bounding box center [844, 628] width 1348 height 72
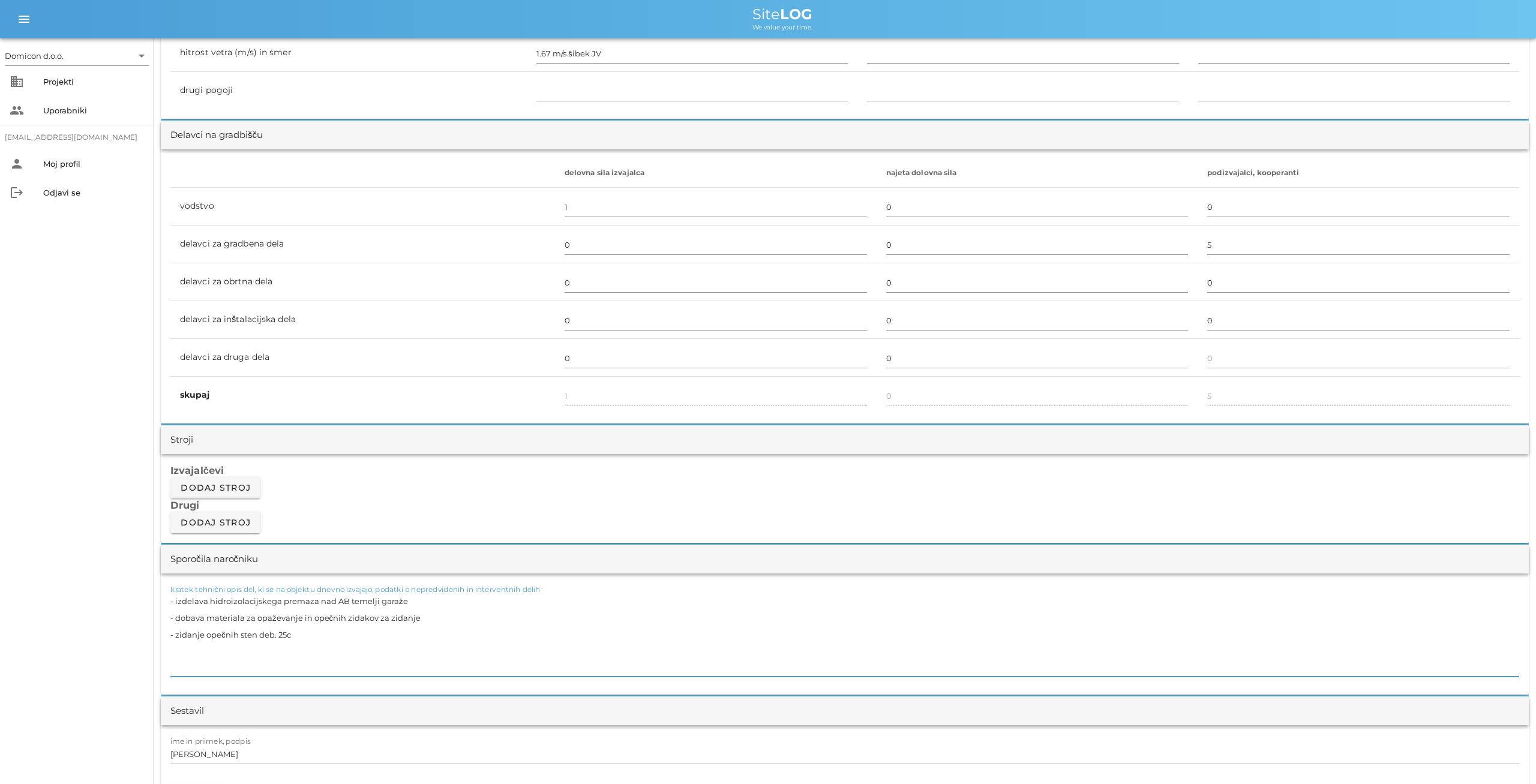
type textarea "- izdelava hidroizolacijskega premaza nad AB temelji garaže - dobava materiala …"
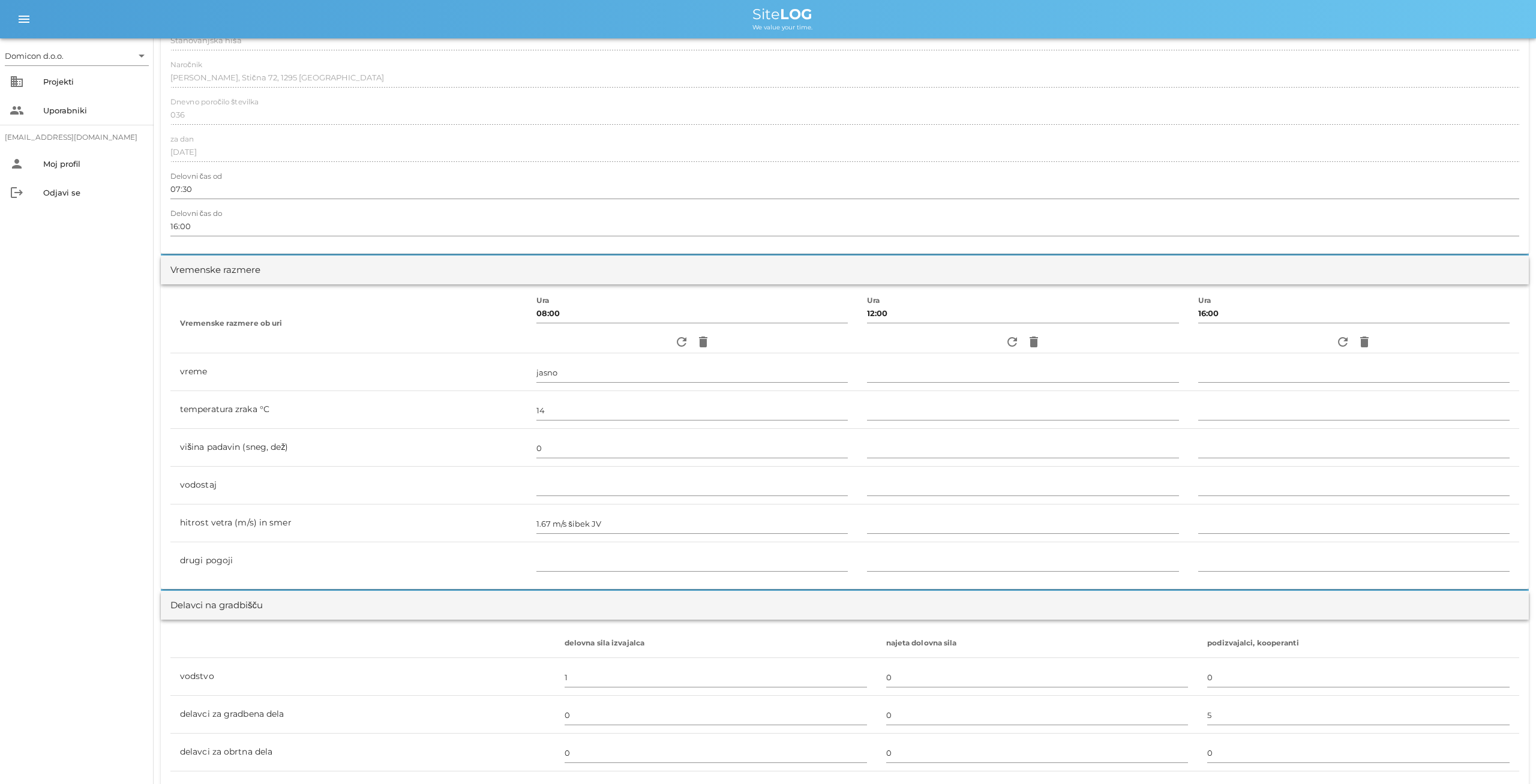
scroll to position [0, 0]
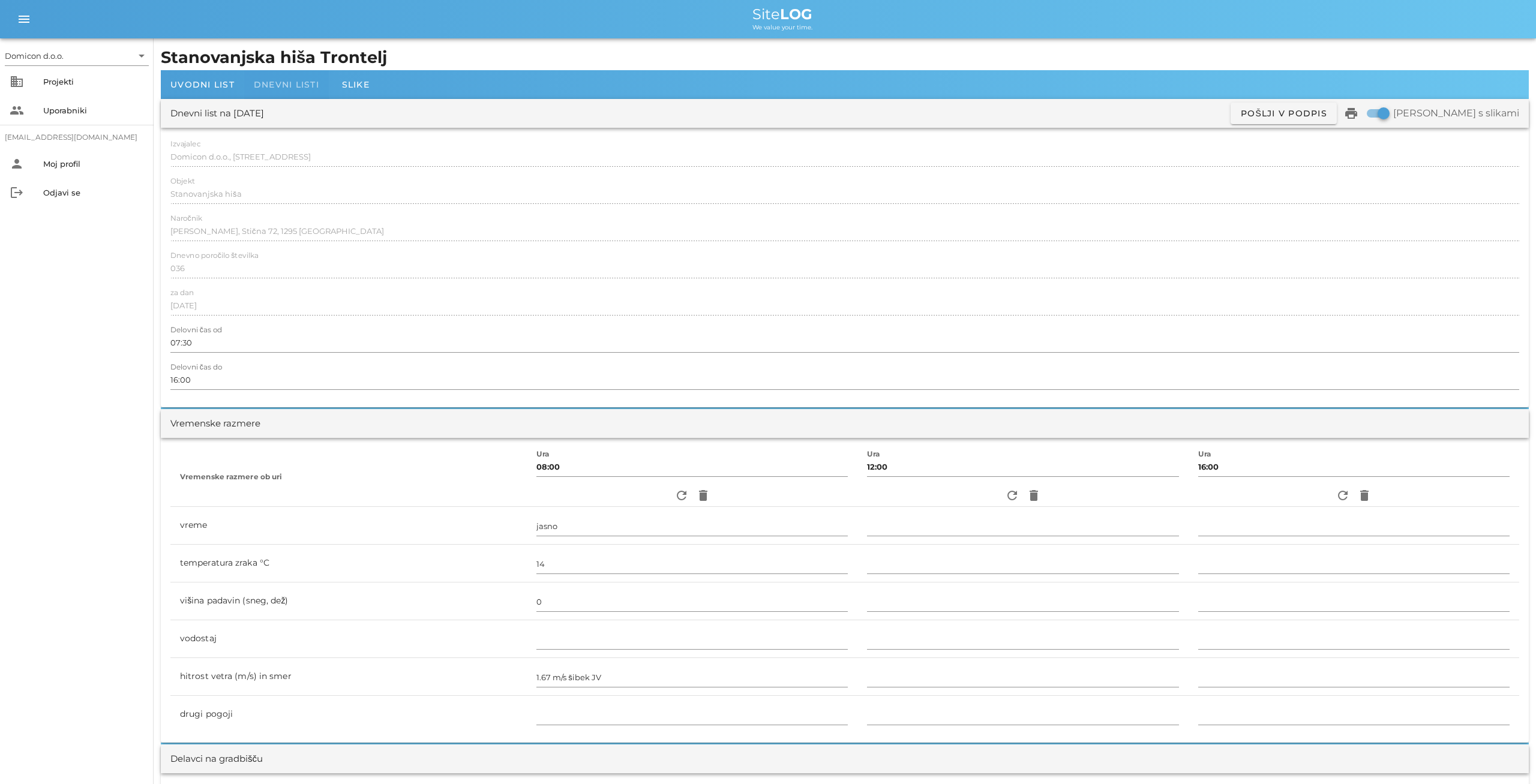
click at [288, 83] on span "Dnevni listi" at bounding box center [286, 84] width 65 height 11
